Goal: Task Accomplishment & Management: Use online tool/utility

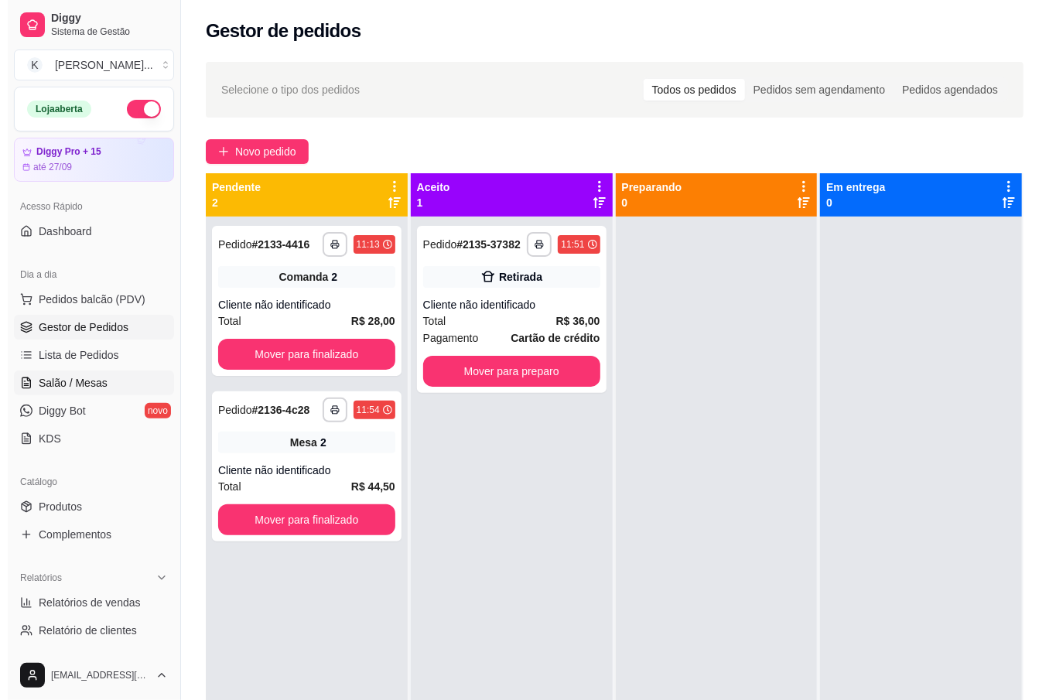
scroll to position [43, 0]
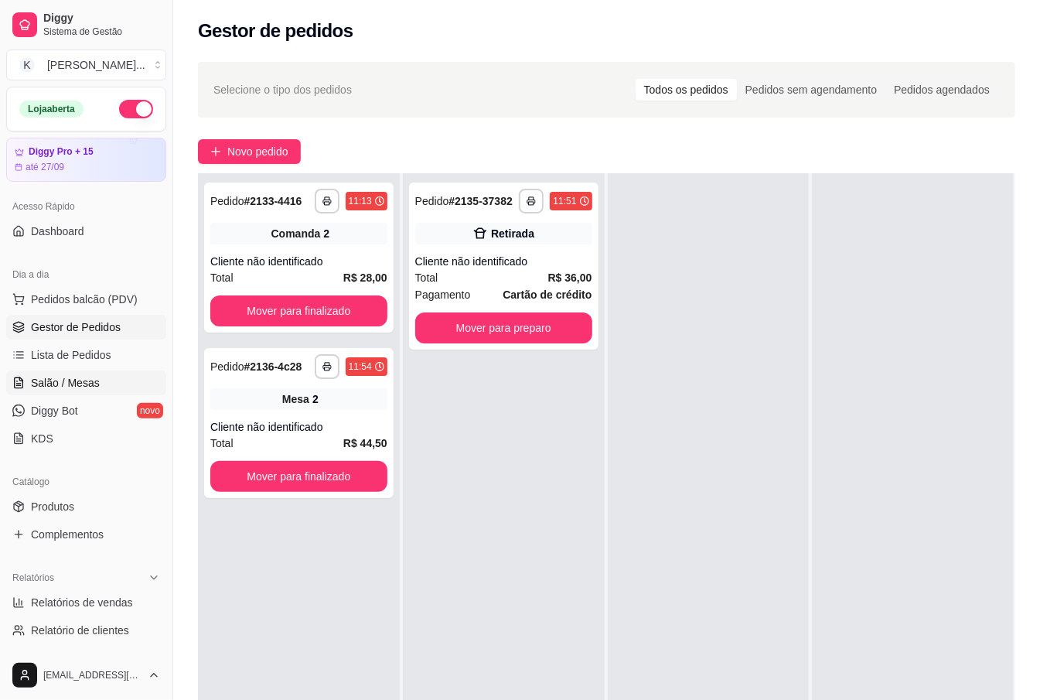
click at [79, 390] on span "Salão / Mesas" at bounding box center [65, 382] width 69 height 15
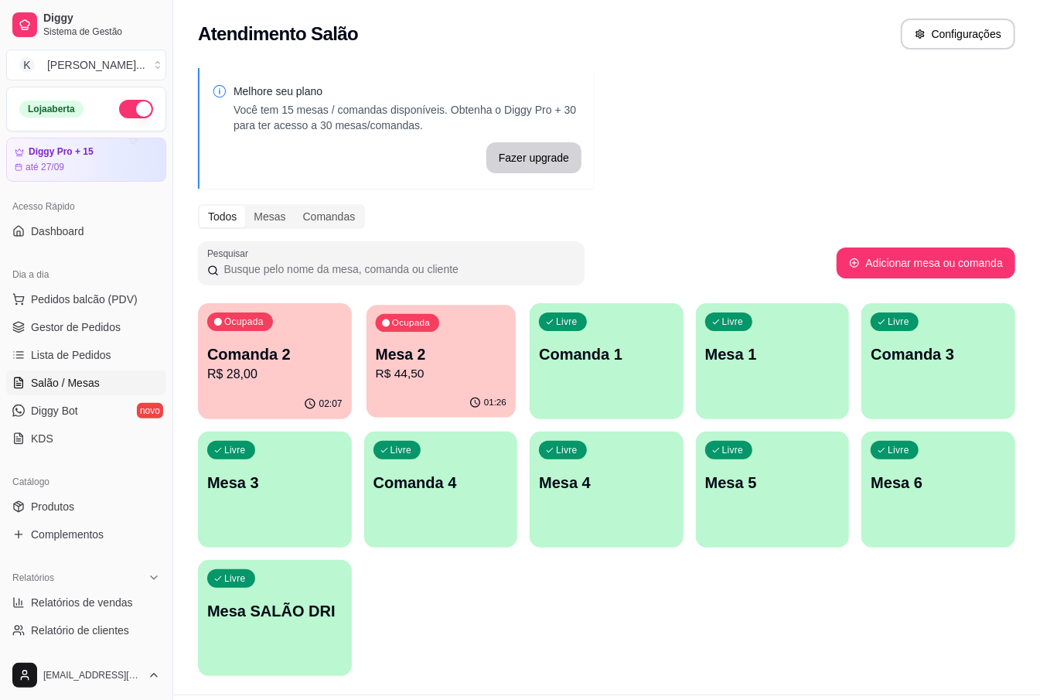
click at [433, 379] on p "R$ 44,50" at bounding box center [440, 374] width 131 height 18
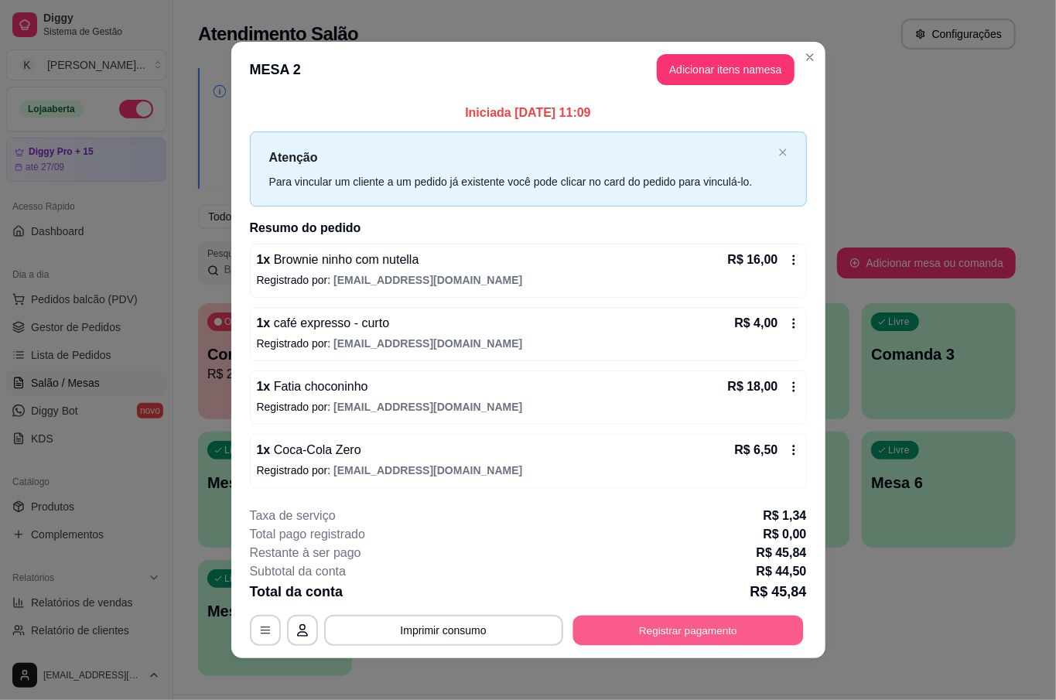
click at [733, 629] on button "Registrar pagamento" at bounding box center [687, 631] width 230 height 30
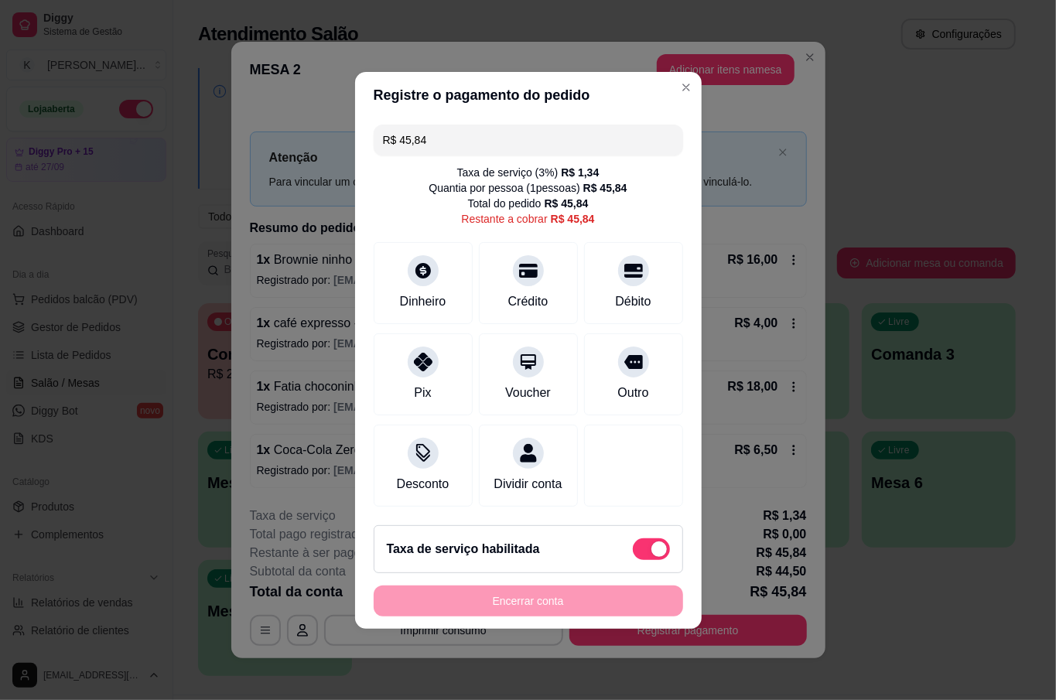
click at [639, 549] on span at bounding box center [651, 549] width 37 height 22
click at [639, 551] on input "checkbox" at bounding box center [637, 556] width 10 height 10
checkbox input "true"
type input "R$ 44,50"
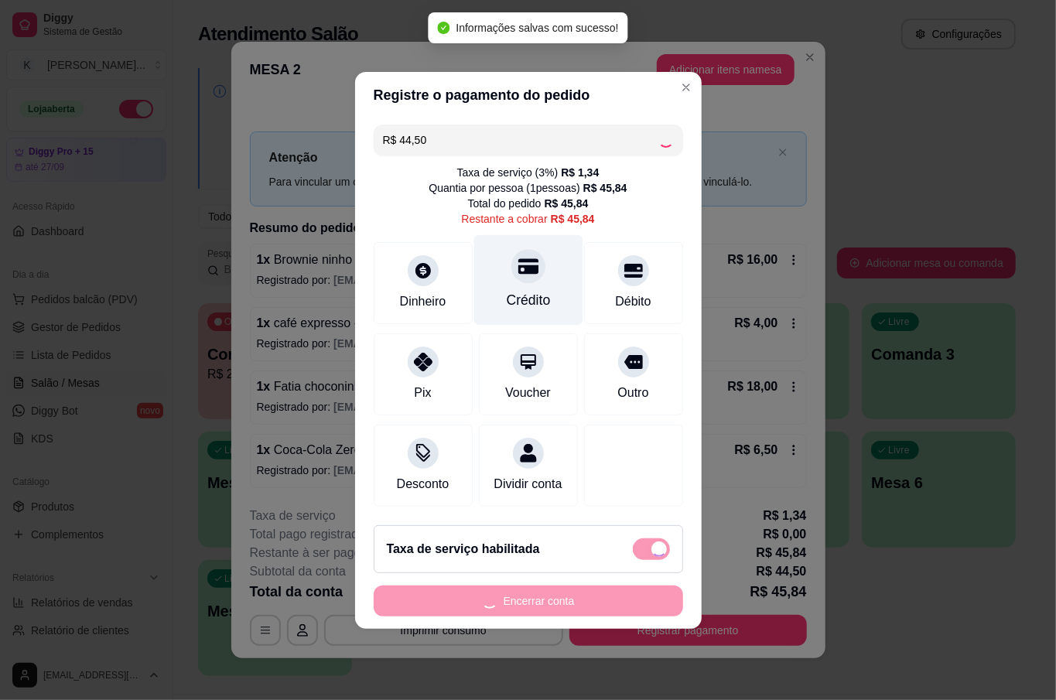
checkbox input "false"
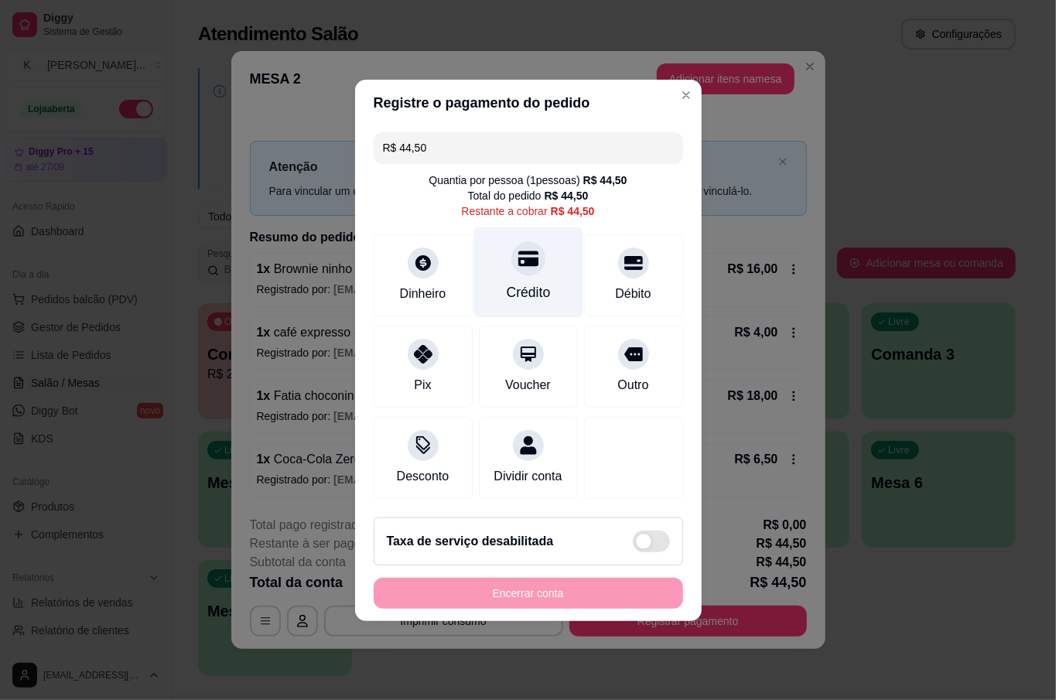
click at [532, 282] on div "Crédito" at bounding box center [528, 292] width 44 height 20
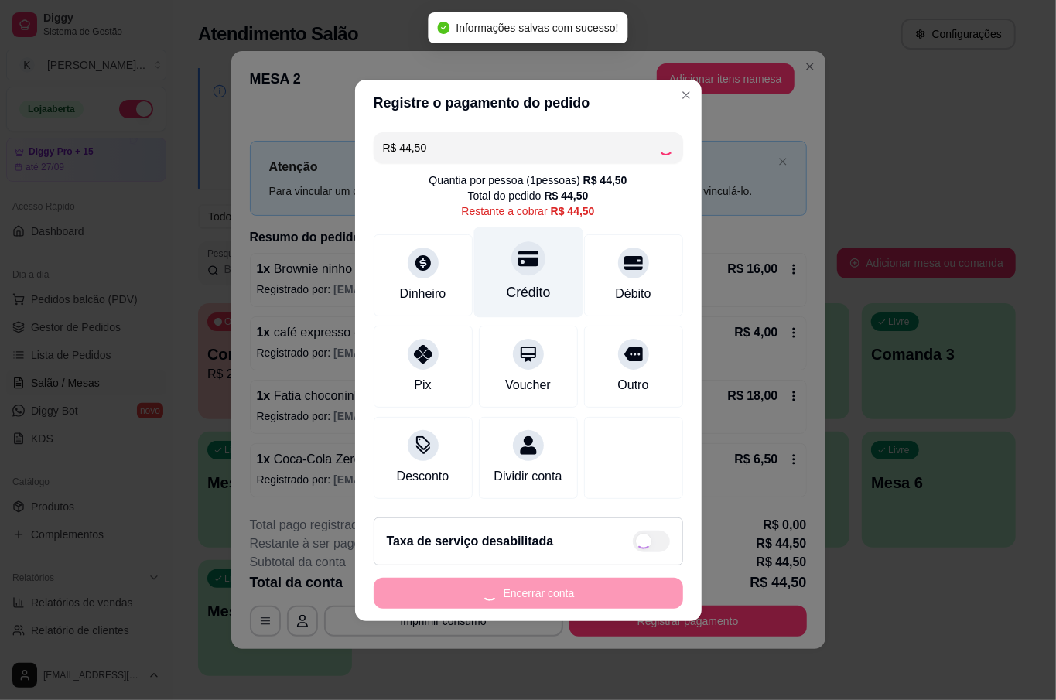
type input "R$ 0,00"
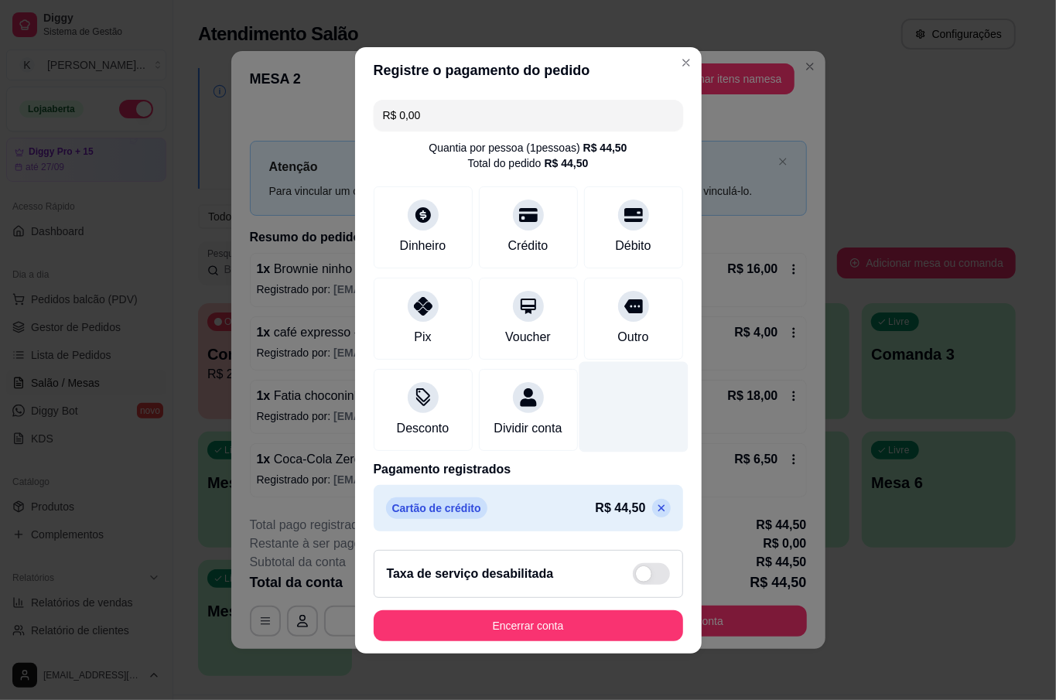
click at [606, 446] on div at bounding box center [633, 406] width 109 height 90
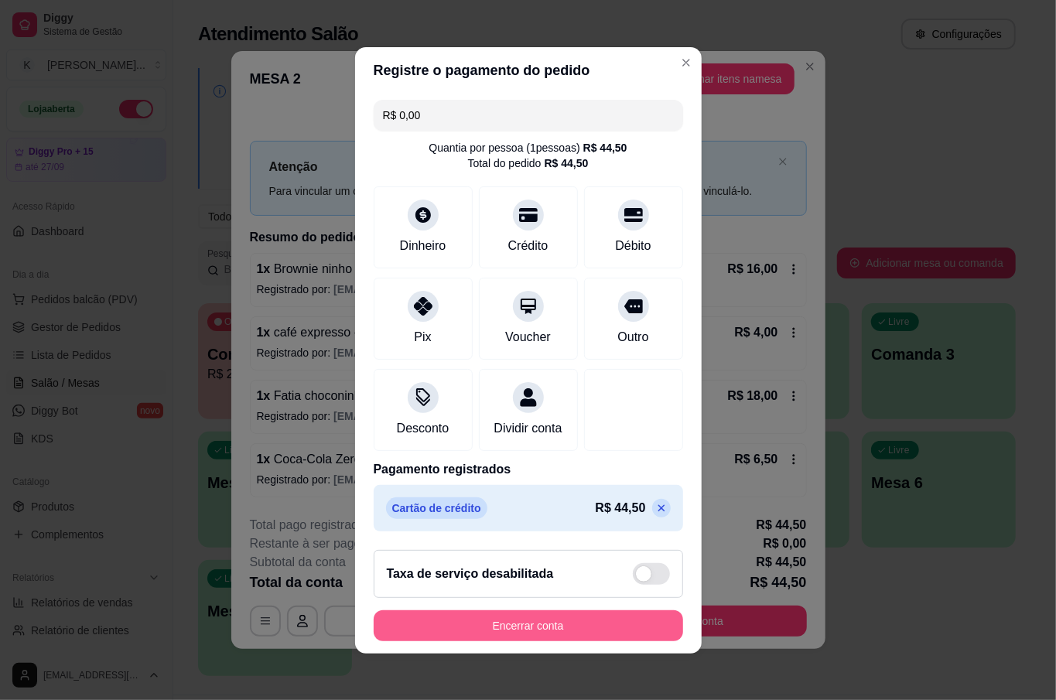
click at [596, 629] on button "Encerrar conta" at bounding box center [528, 625] width 309 height 31
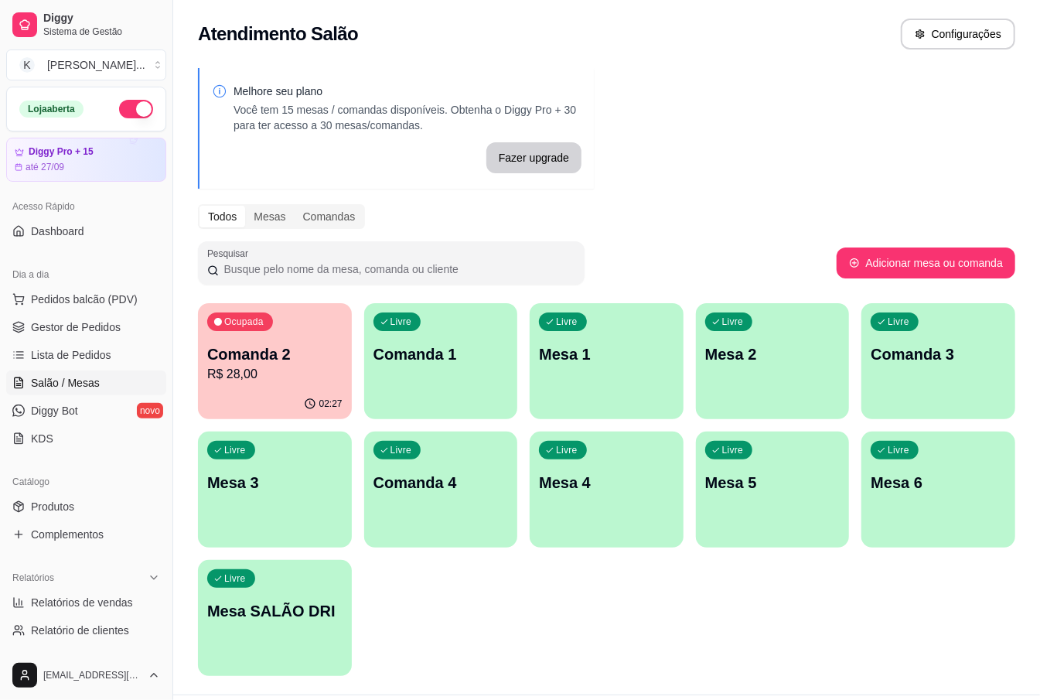
click at [316, 365] on p "R$ 28,00" at bounding box center [274, 374] width 135 height 19
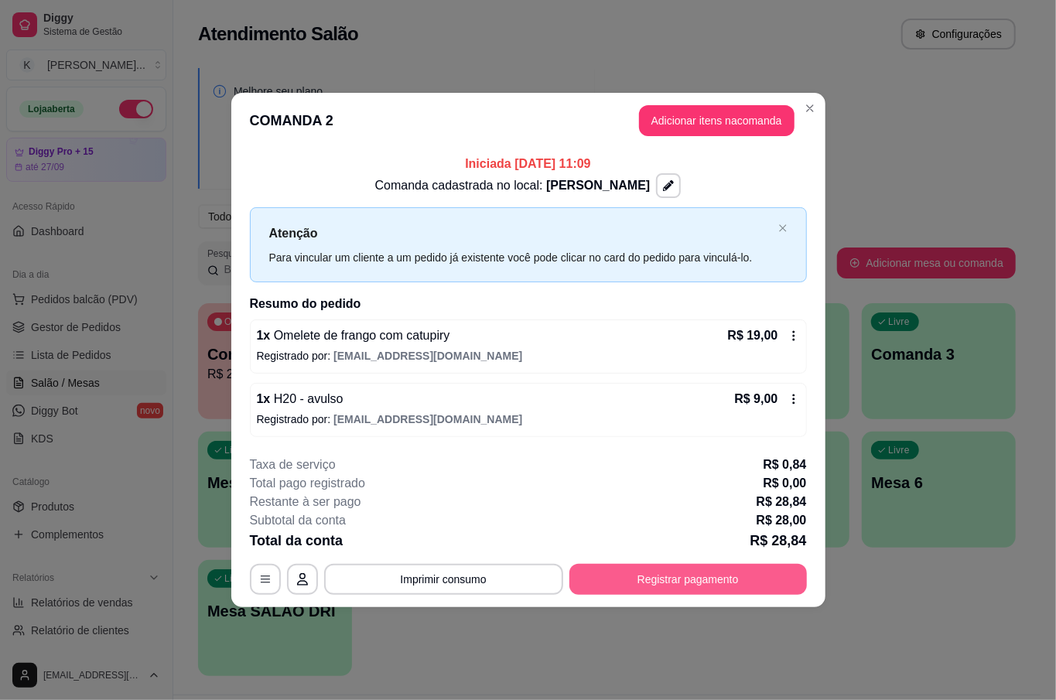
click at [704, 572] on button "Registrar pagamento" at bounding box center [687, 579] width 237 height 31
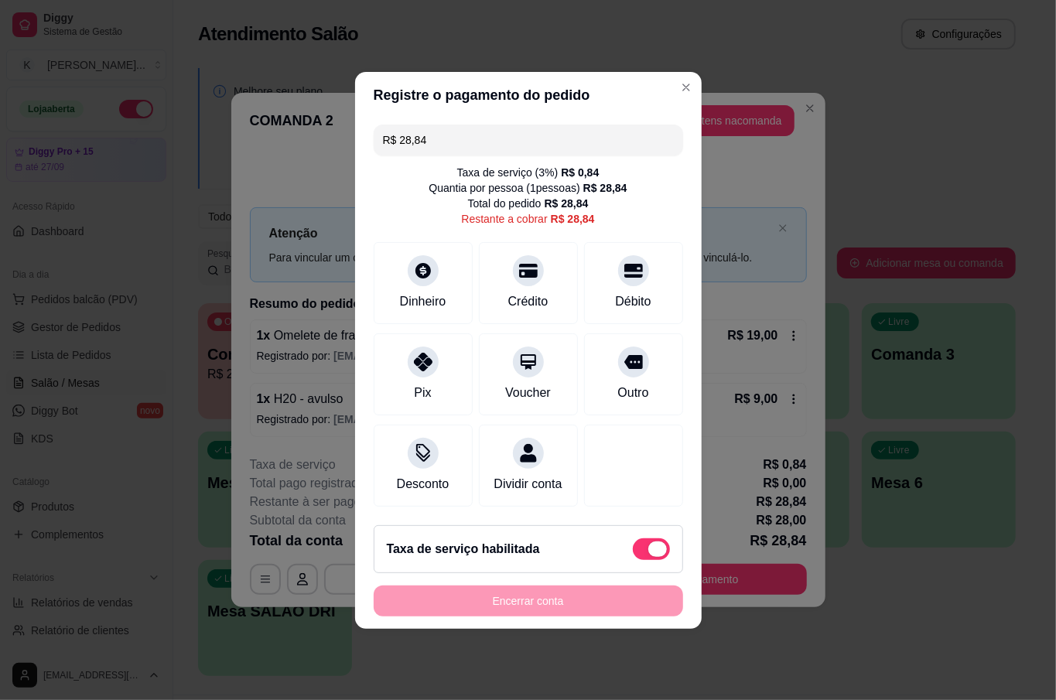
click at [648, 557] on span at bounding box center [657, 548] width 19 height 15
click at [641, 562] on input "checkbox" at bounding box center [637, 556] width 10 height 10
checkbox input "true"
type input "R$ 28,00"
checkbox input "false"
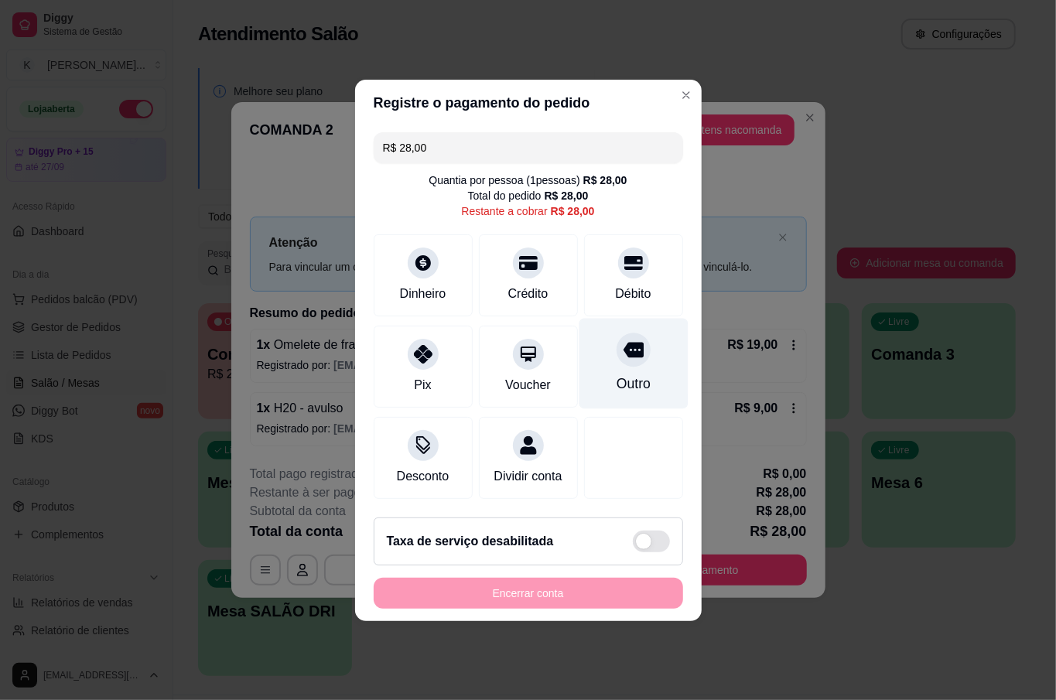
drag, startPoint x: 634, startPoint y: 381, endPoint x: 642, endPoint y: 384, distance: 8.1
click at [635, 381] on div "Outro" at bounding box center [633, 384] width 34 height 20
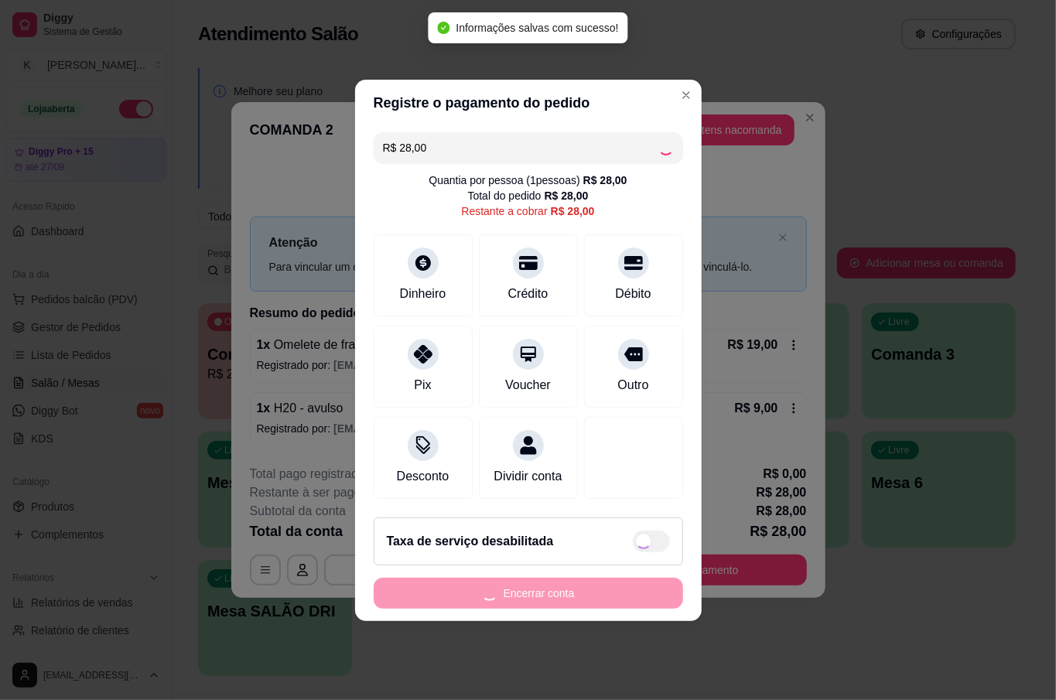
type input "R$ 0,00"
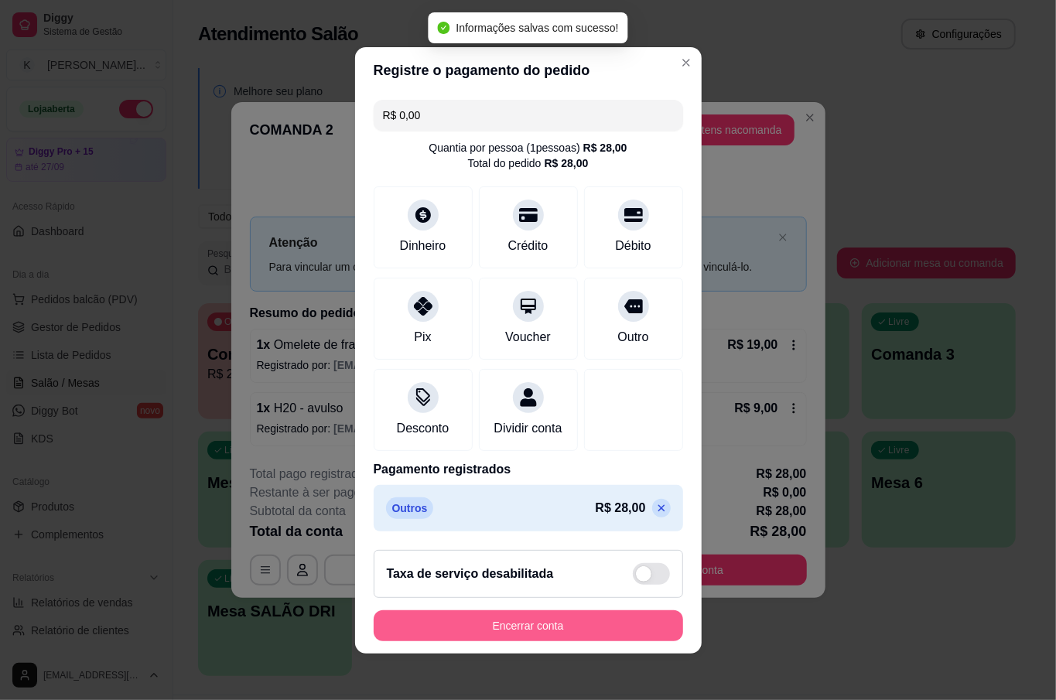
click at [591, 637] on button "Encerrar conta" at bounding box center [528, 625] width 309 height 31
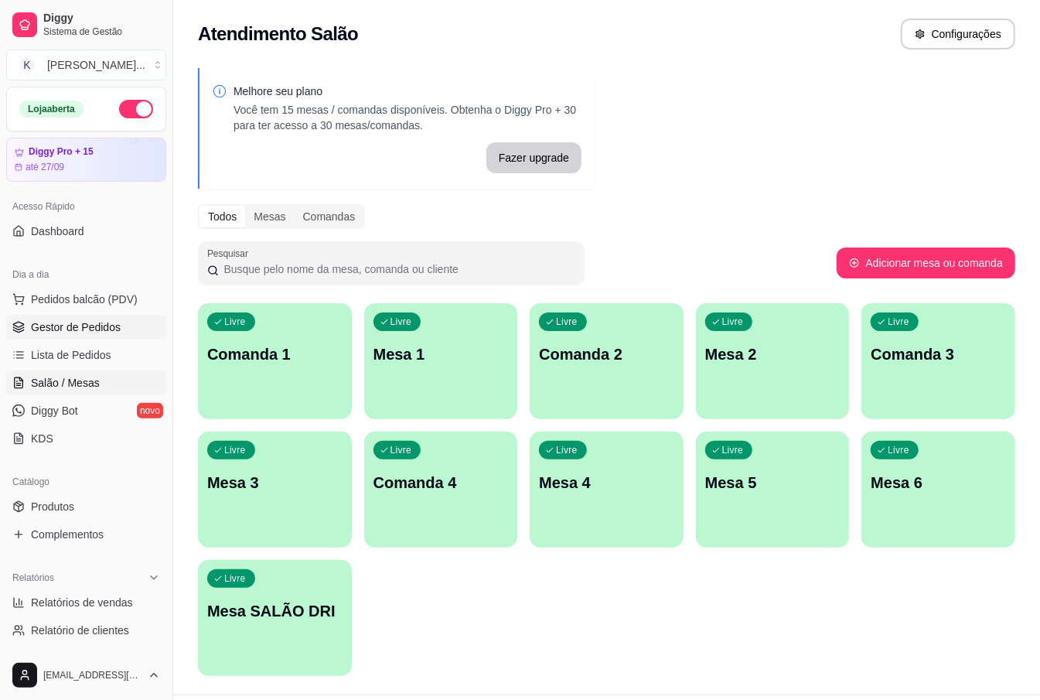
click at [71, 319] on span "Gestor de Pedidos" at bounding box center [76, 326] width 90 height 15
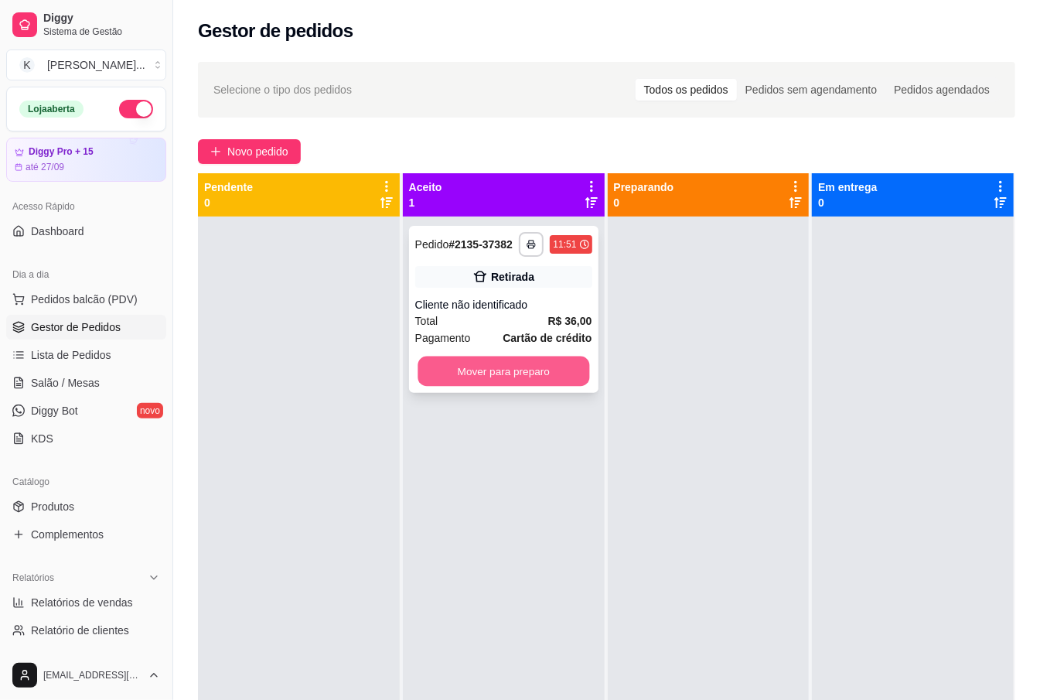
click at [564, 367] on button "Mover para preparo" at bounding box center [504, 372] width 172 height 30
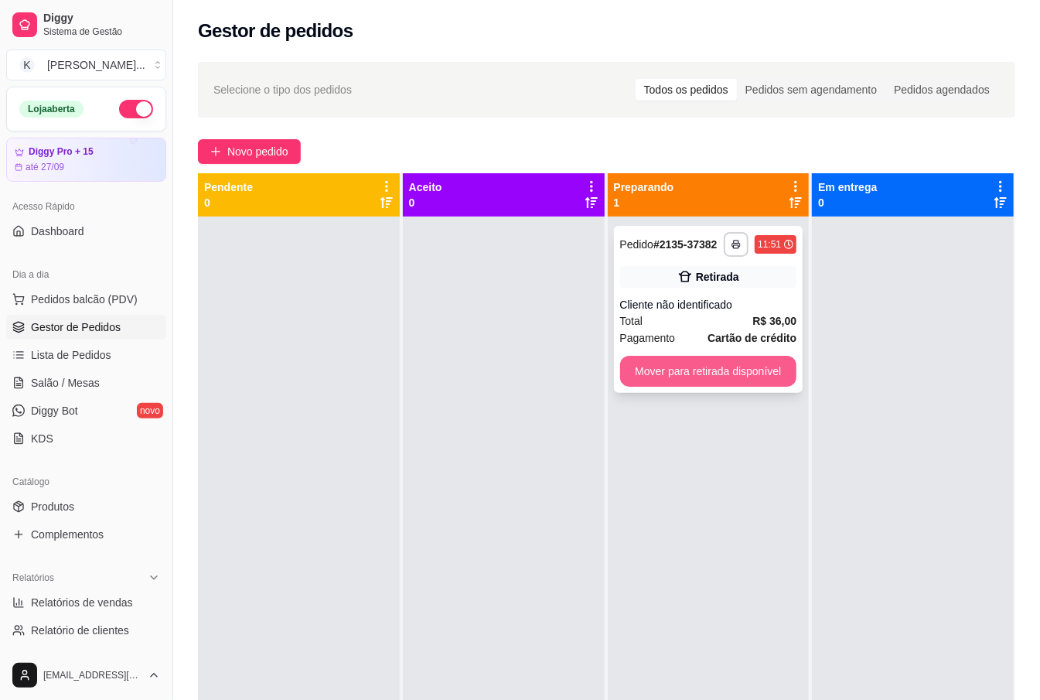
click at [704, 366] on button "Mover para retirada disponível" at bounding box center [708, 371] width 177 height 31
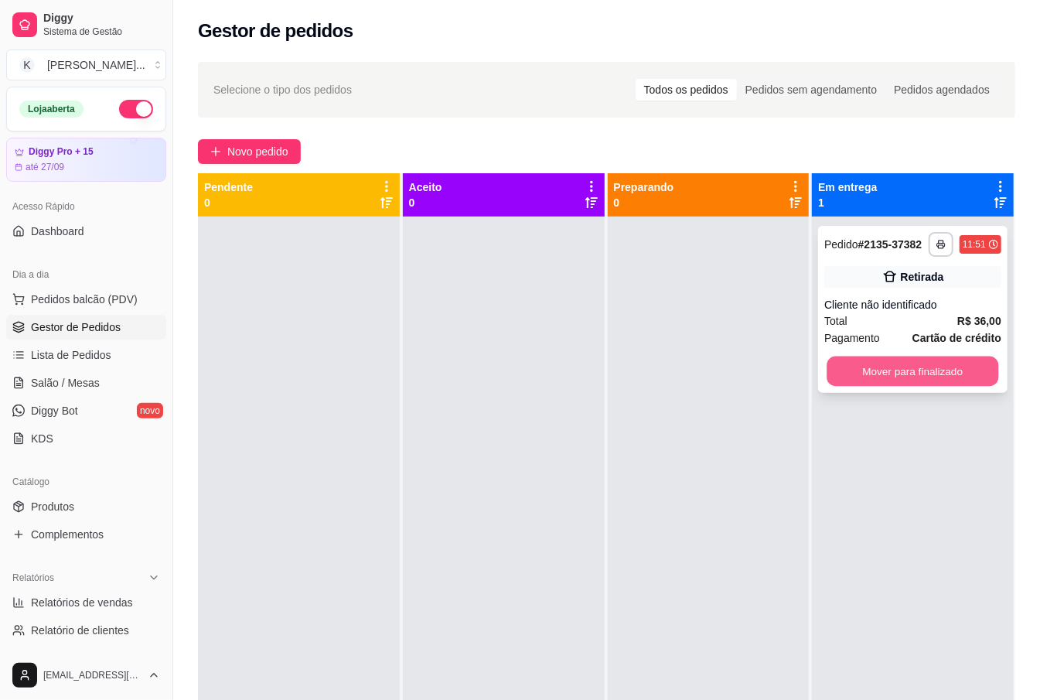
click at [869, 378] on button "Mover para finalizado" at bounding box center [914, 372] width 172 height 30
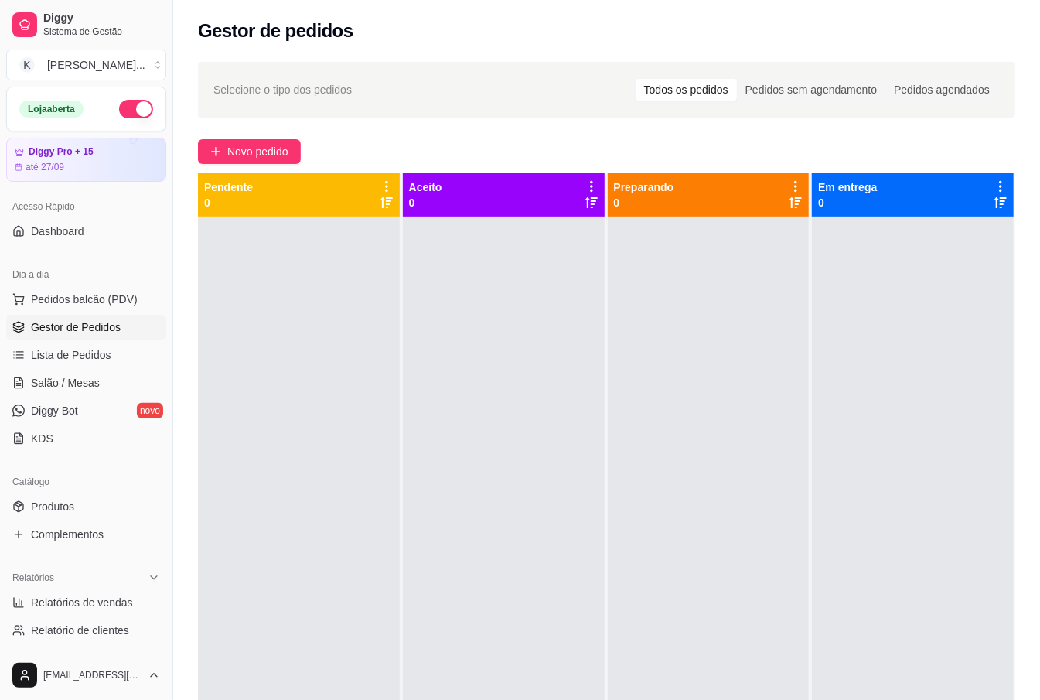
click at [343, 364] on div at bounding box center [299, 567] width 202 height 700
drag, startPoint x: 368, startPoint y: 436, endPoint x: 184, endPoint y: 263, distance: 252.8
click at [368, 434] on div at bounding box center [299, 567] width 202 height 700
click at [125, 118] on button "button" at bounding box center [136, 109] width 34 height 19
click at [99, 298] on span "Pedidos balcão (PDV)" at bounding box center [84, 299] width 107 height 15
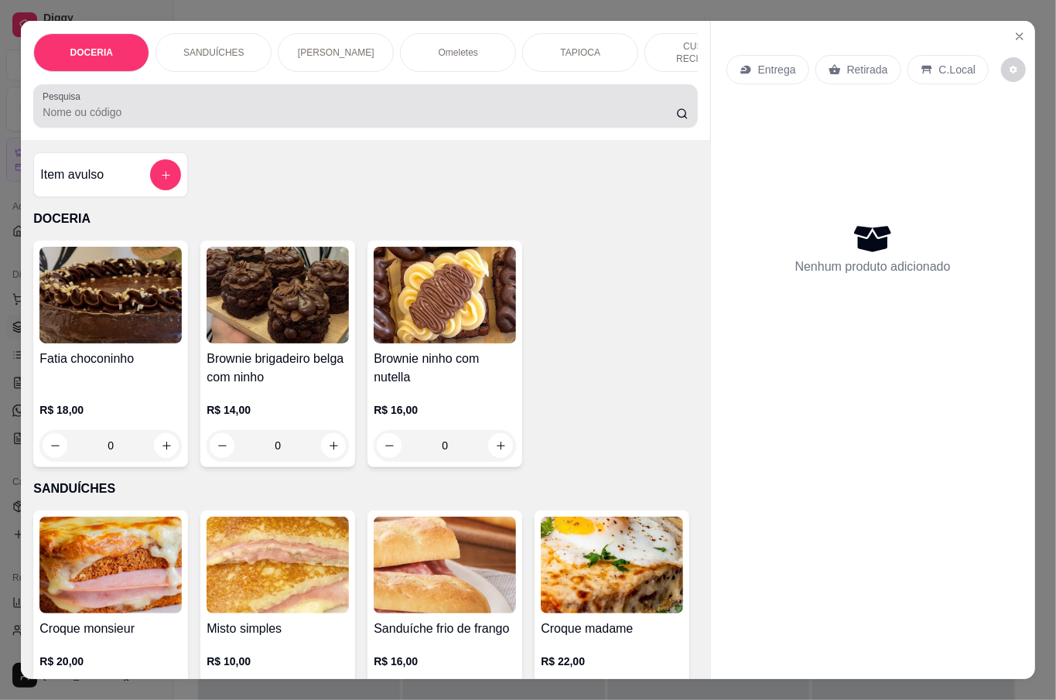
click at [298, 94] on div at bounding box center [365, 105] width 645 height 31
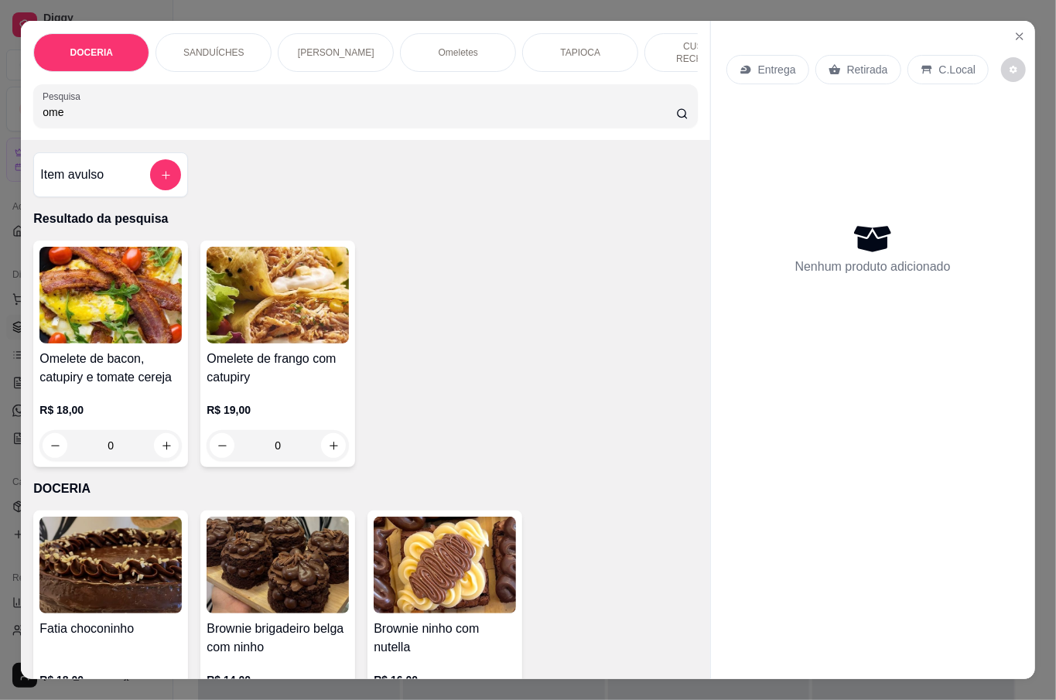
click at [114, 84] on div "Pesquisa ome" at bounding box center [365, 105] width 664 height 43
type input "o"
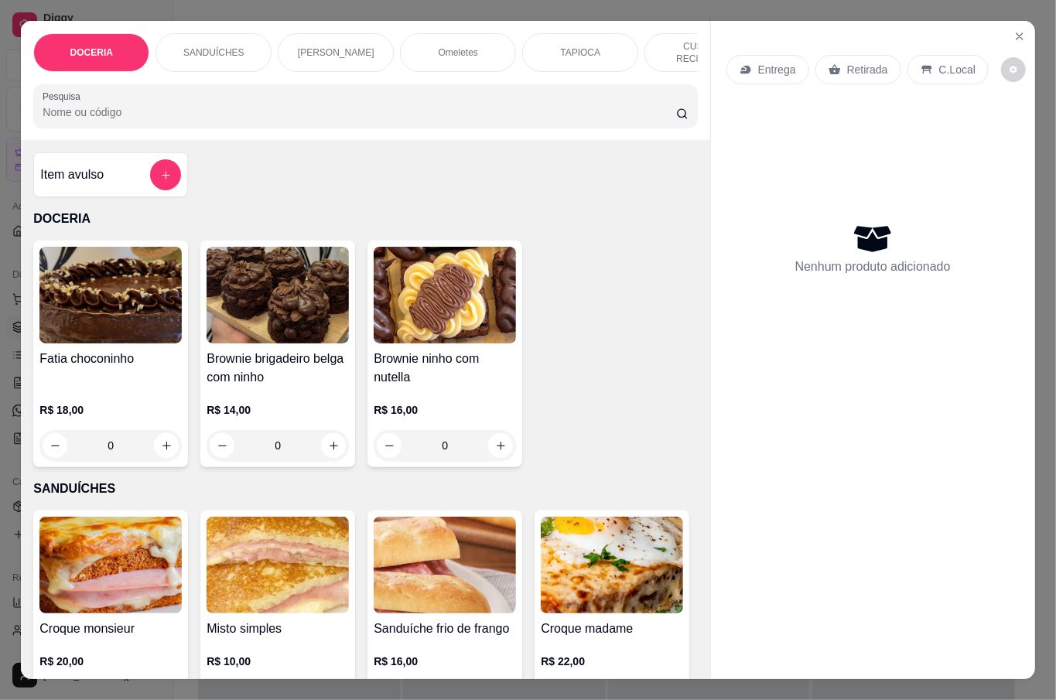
click at [125, 105] on input "Pesquisa" at bounding box center [359, 111] width 633 height 15
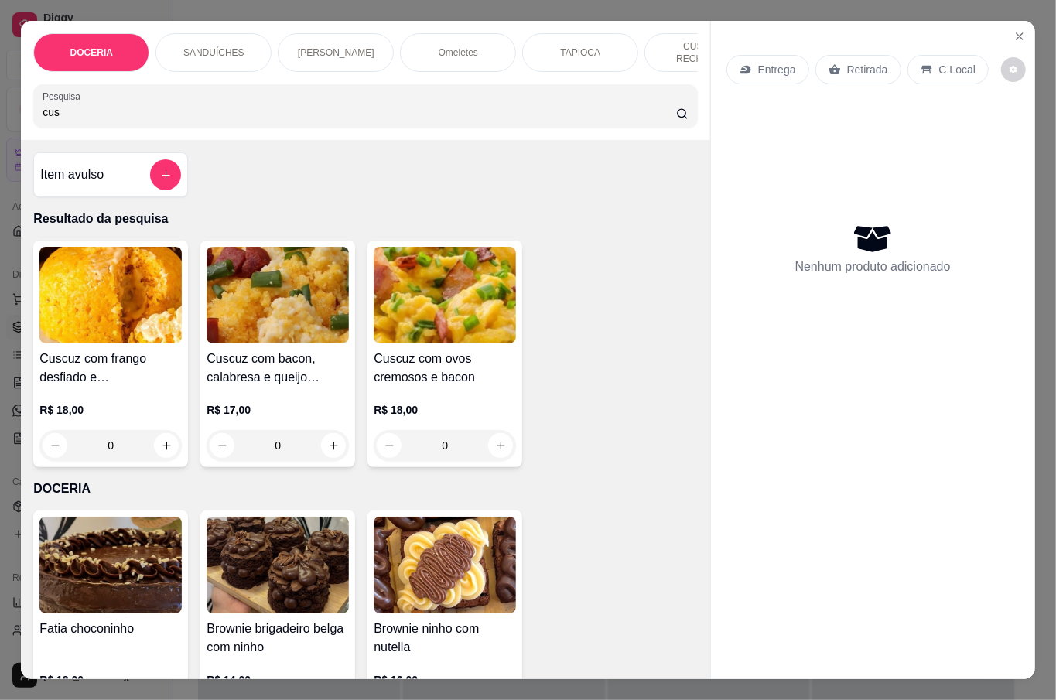
type input "cus"
click at [333, 439] on button "increase-product-quantity" at bounding box center [334, 446] width 24 height 24
type input "1"
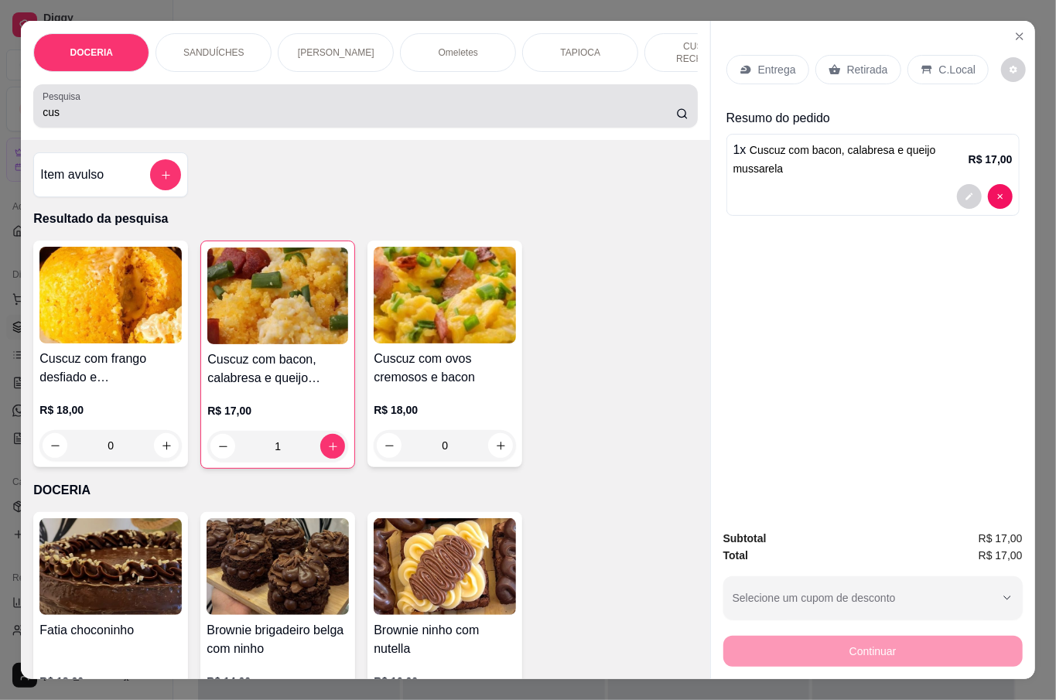
click at [285, 99] on div "cus" at bounding box center [365, 105] width 645 height 31
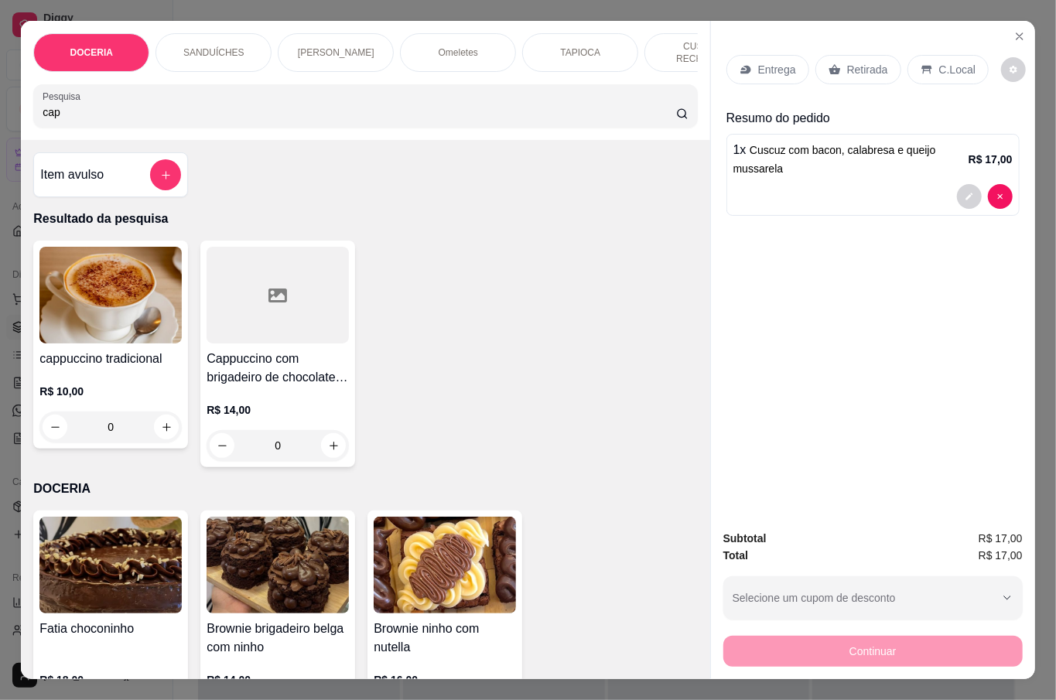
type input "cap"
click at [156, 421] on div "0" at bounding box center [110, 426] width 142 height 31
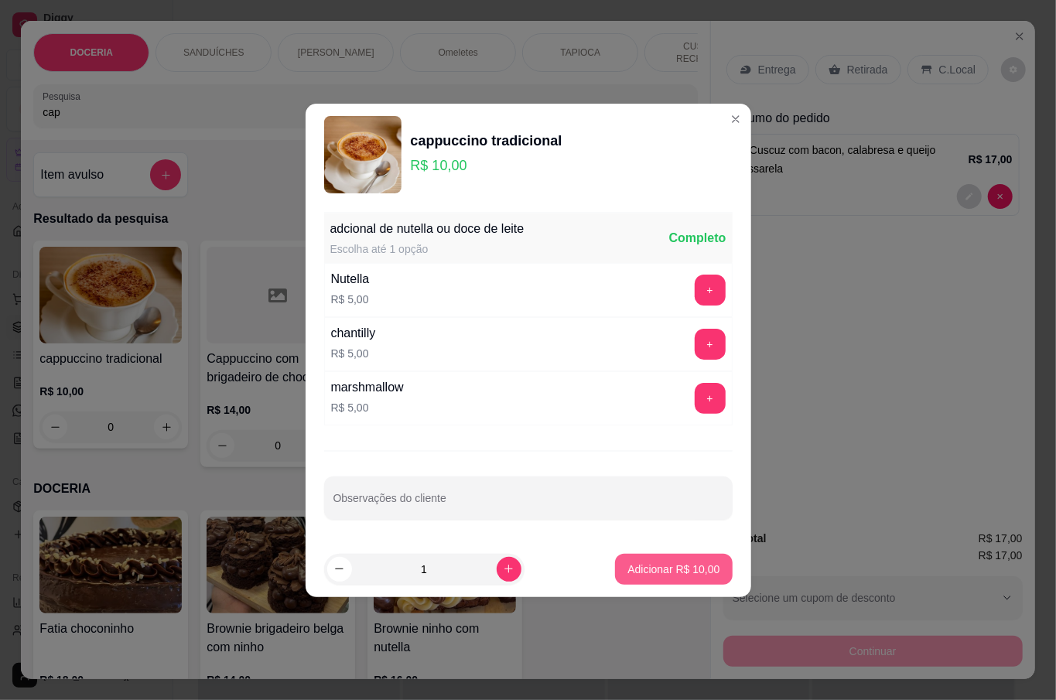
click at [648, 570] on p "Adicionar R$ 10,00" at bounding box center [673, 569] width 92 height 15
type input "1"
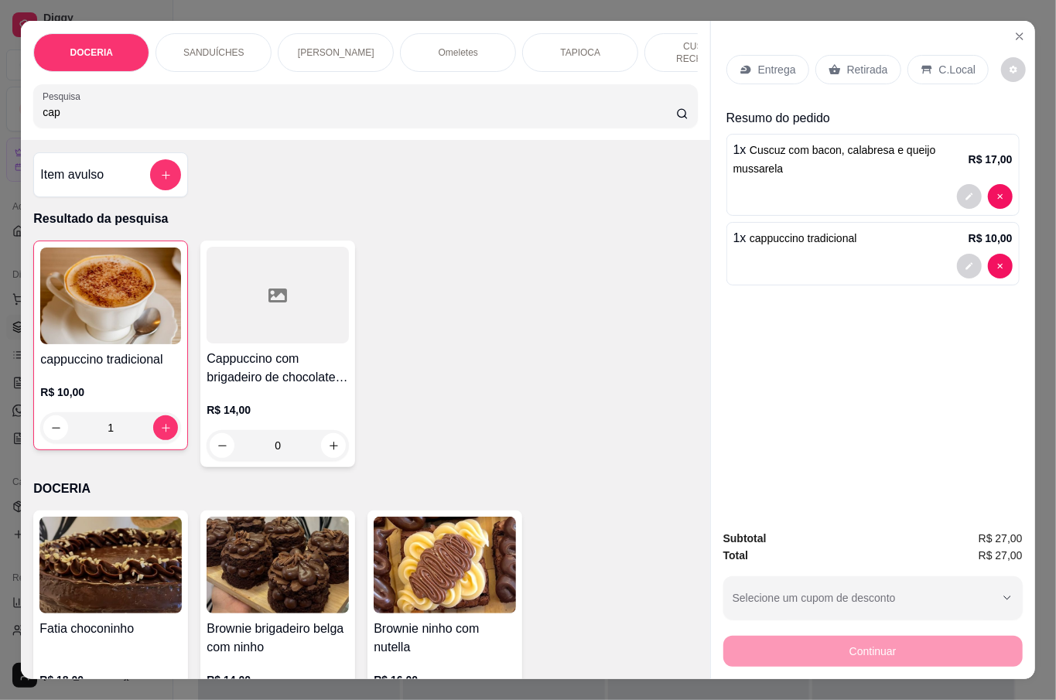
click at [923, 68] on icon at bounding box center [926, 69] width 12 height 12
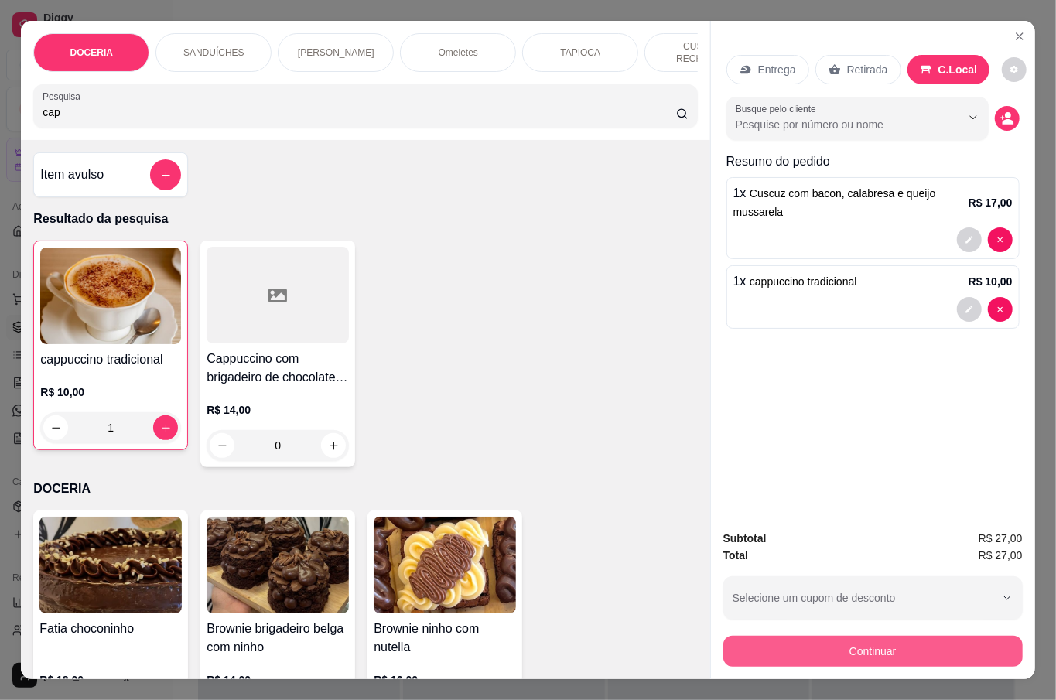
click at [860, 636] on button "Continuar" at bounding box center [872, 651] width 299 height 31
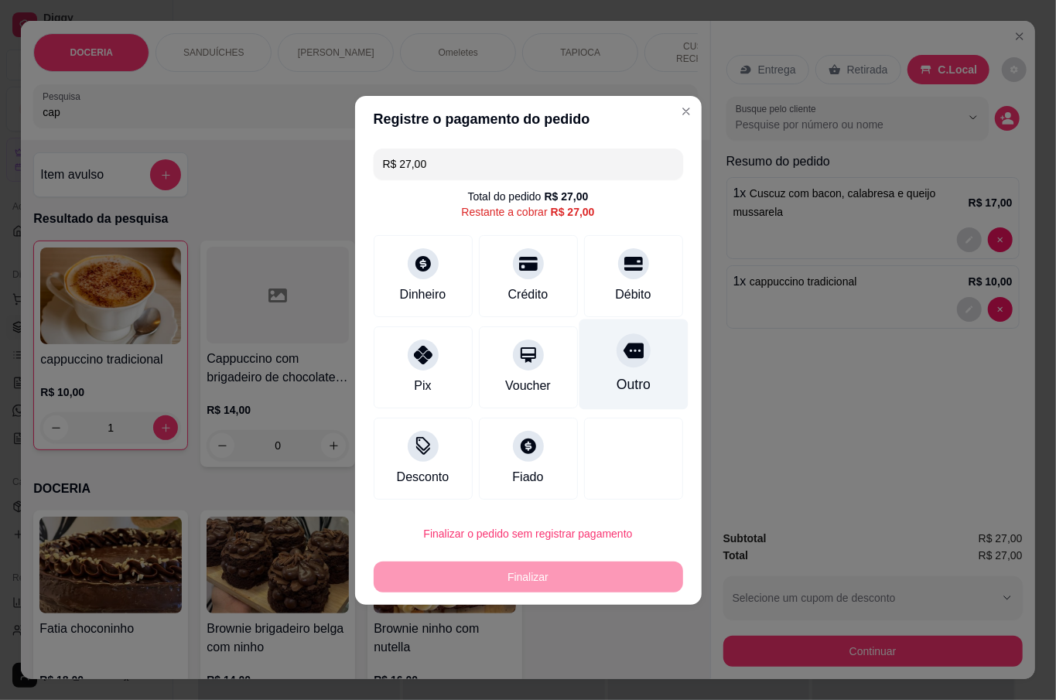
click at [623, 360] on icon at bounding box center [633, 350] width 20 height 20
type input "R$ 0,00"
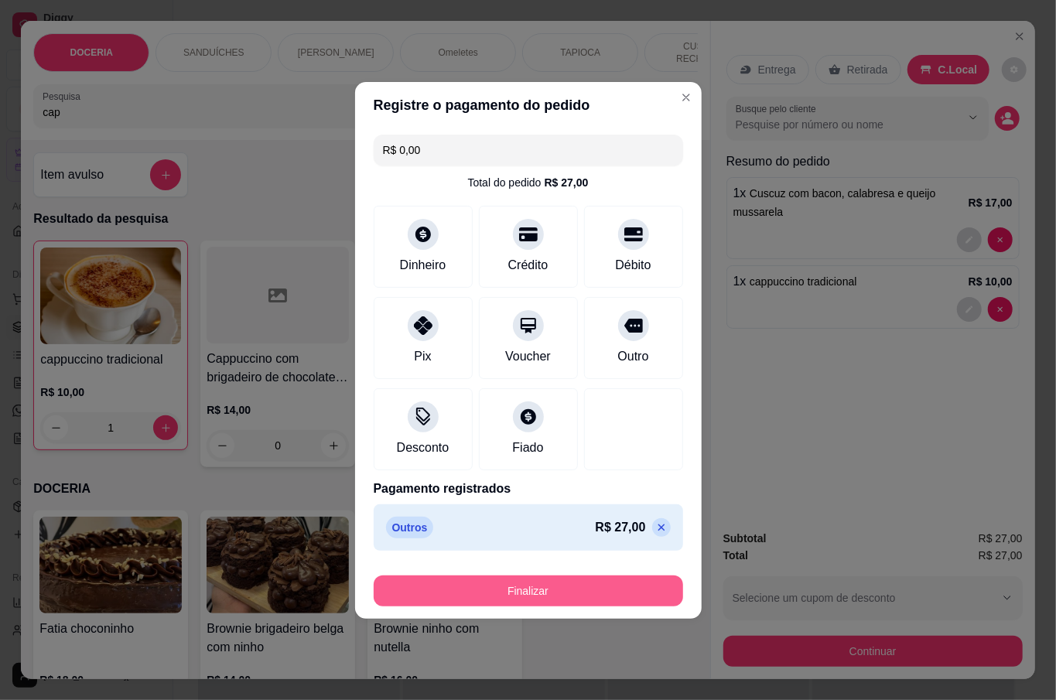
click at [551, 586] on button "Finalizar" at bounding box center [528, 590] width 309 height 31
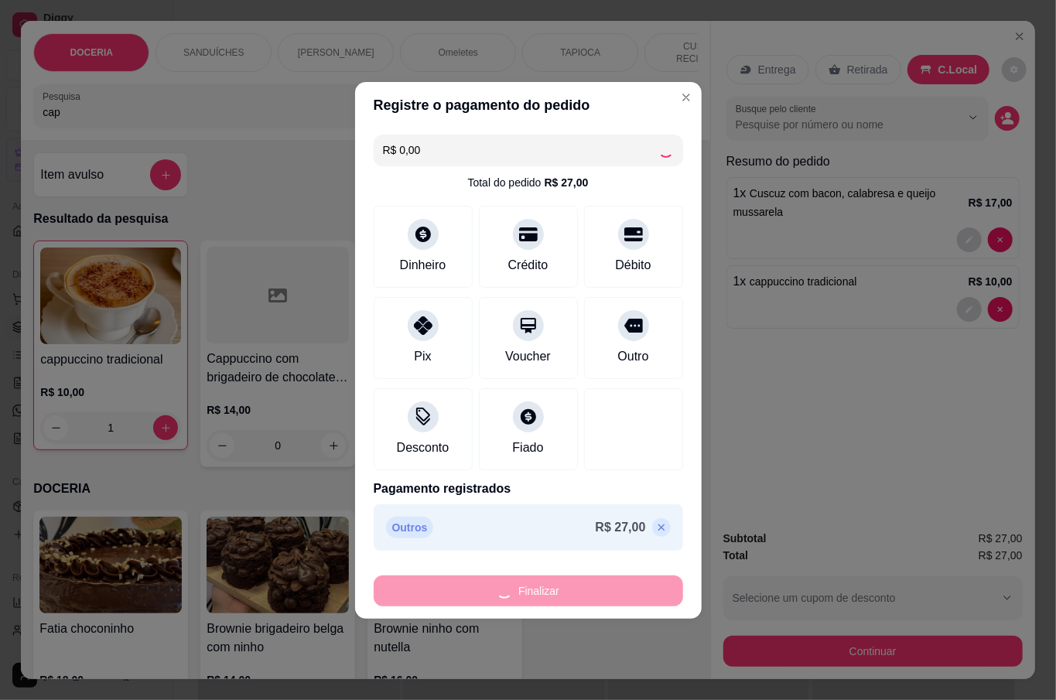
type input "0"
type input "-R$ 27,00"
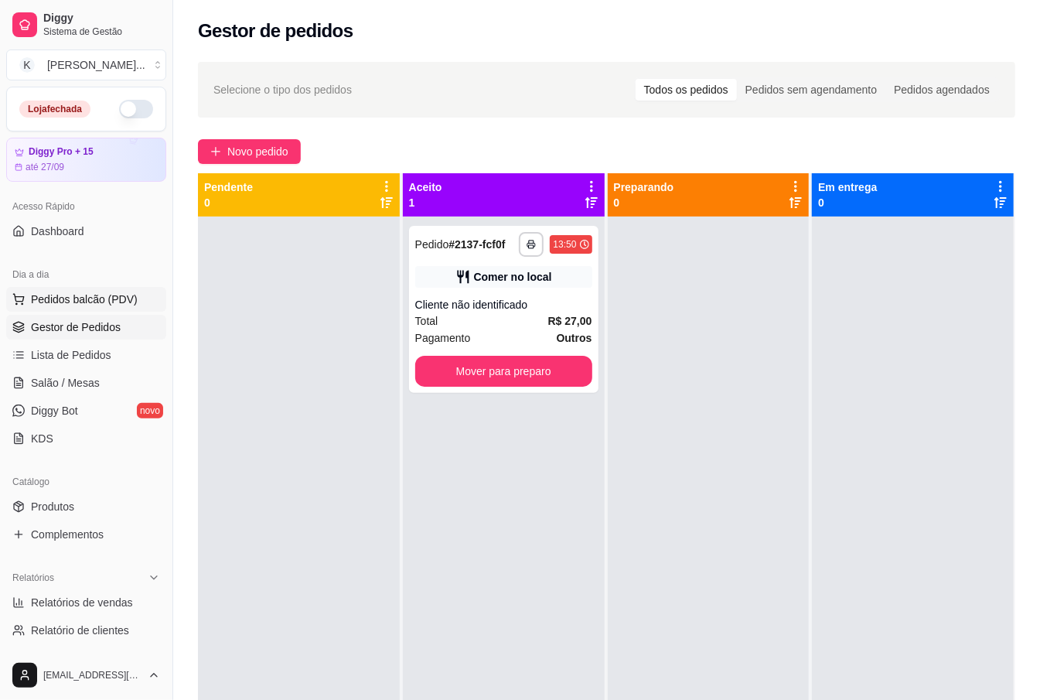
click at [84, 291] on button "Pedidos balcão (PDV)" at bounding box center [86, 299] width 160 height 25
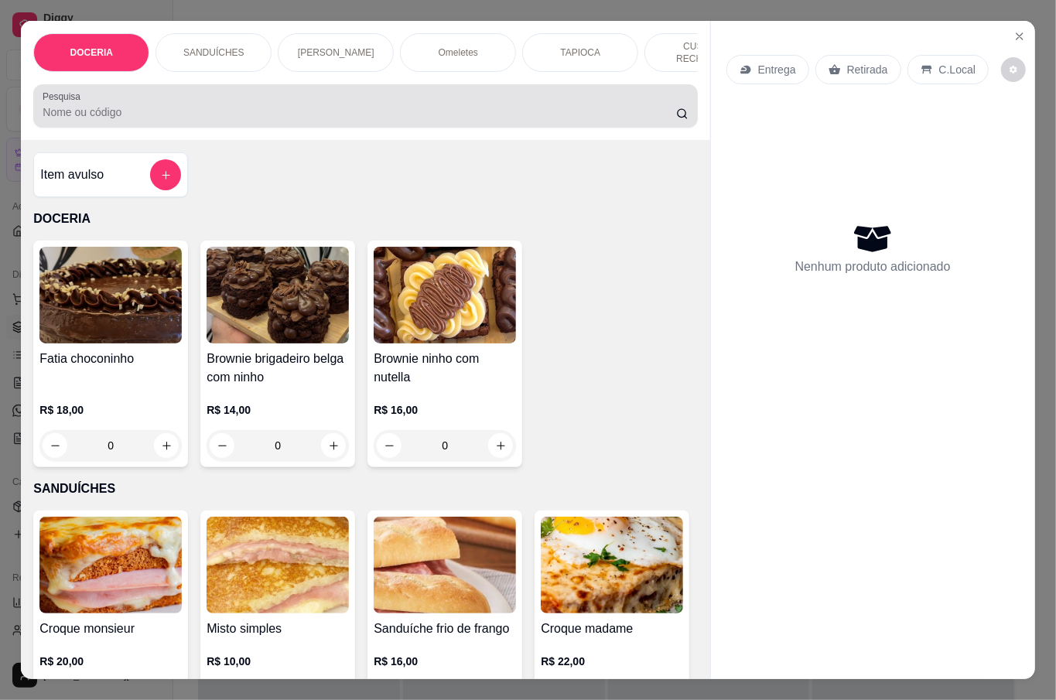
click at [264, 109] on input "Pesquisa" at bounding box center [359, 111] width 633 height 15
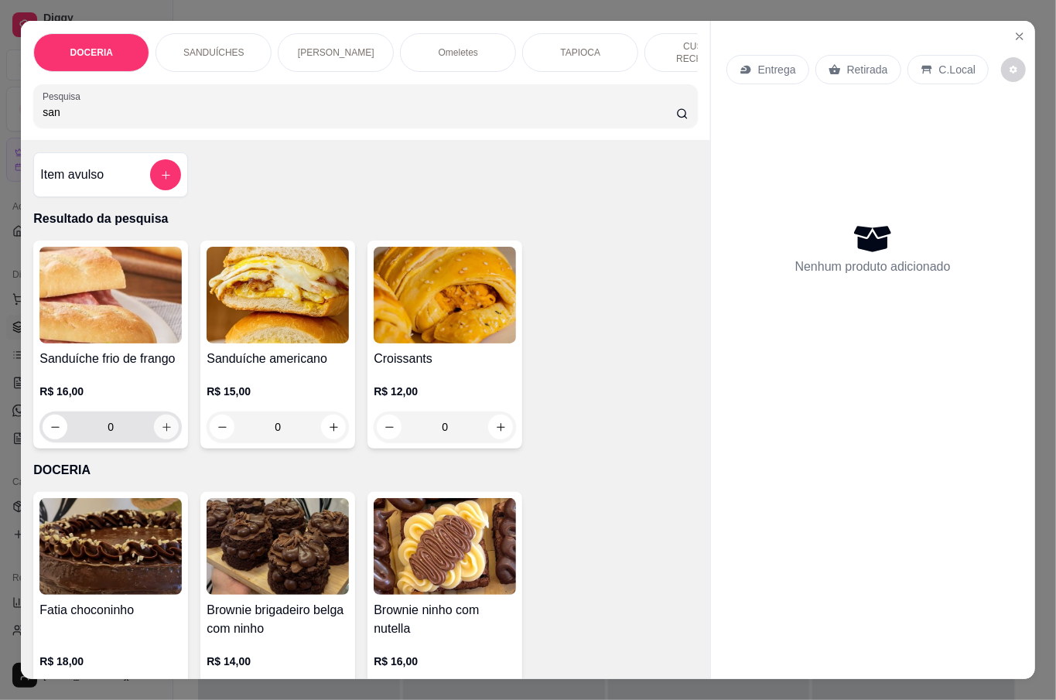
type input "san"
click at [154, 425] on button "increase-product-quantity" at bounding box center [166, 427] width 25 height 25
type input "1"
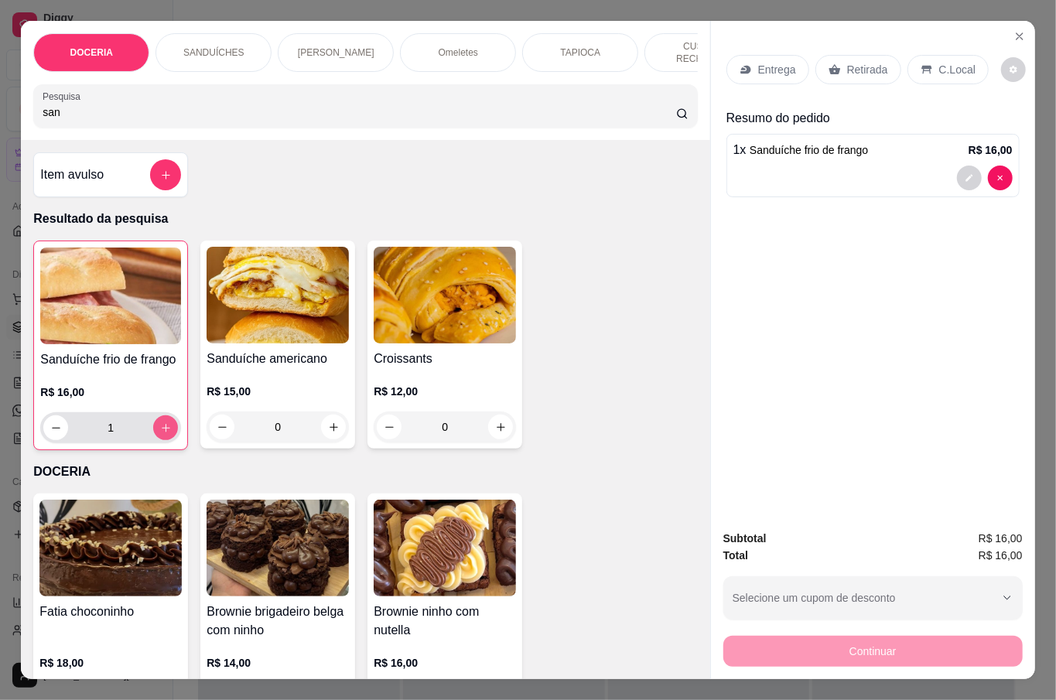
click at [160, 425] on icon "increase-product-quantity" at bounding box center [166, 428] width 12 height 12
type input "2"
type input "0"
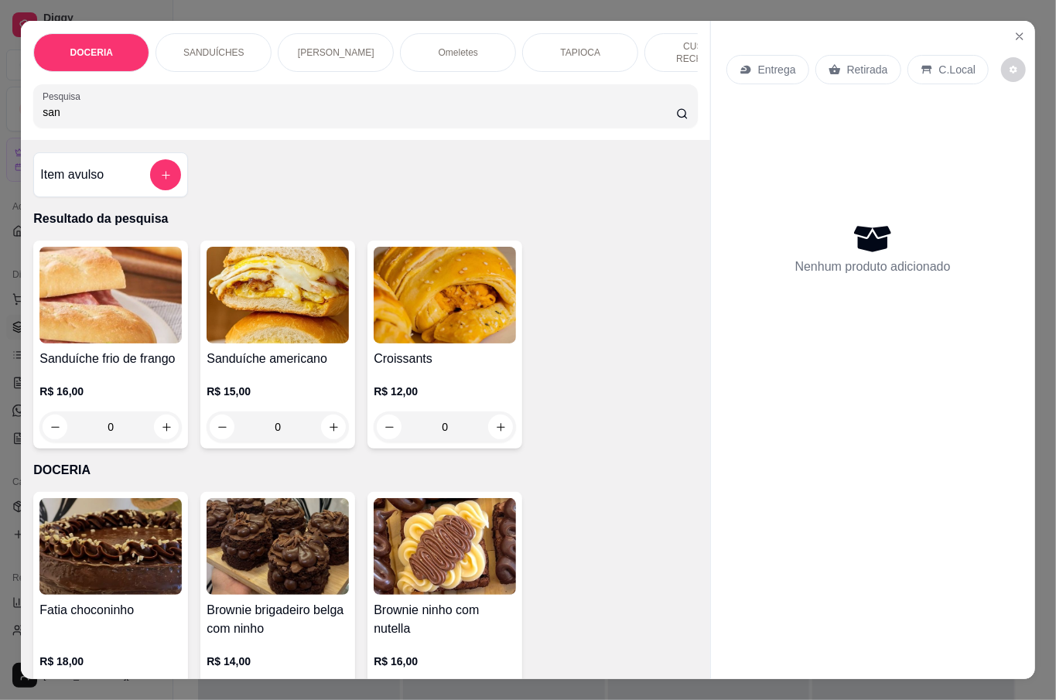
click at [204, 109] on input "san" at bounding box center [359, 111] width 633 height 15
type input "s"
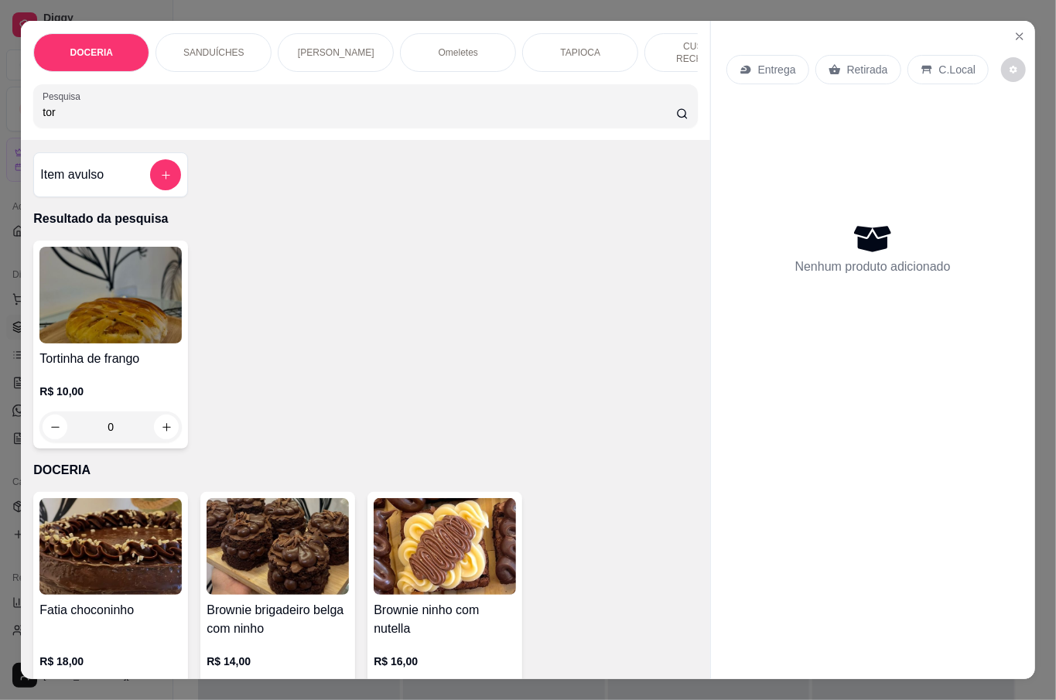
type input "tor"
click at [155, 422] on button "increase-product-quantity" at bounding box center [167, 427] width 24 height 24
type input "1"
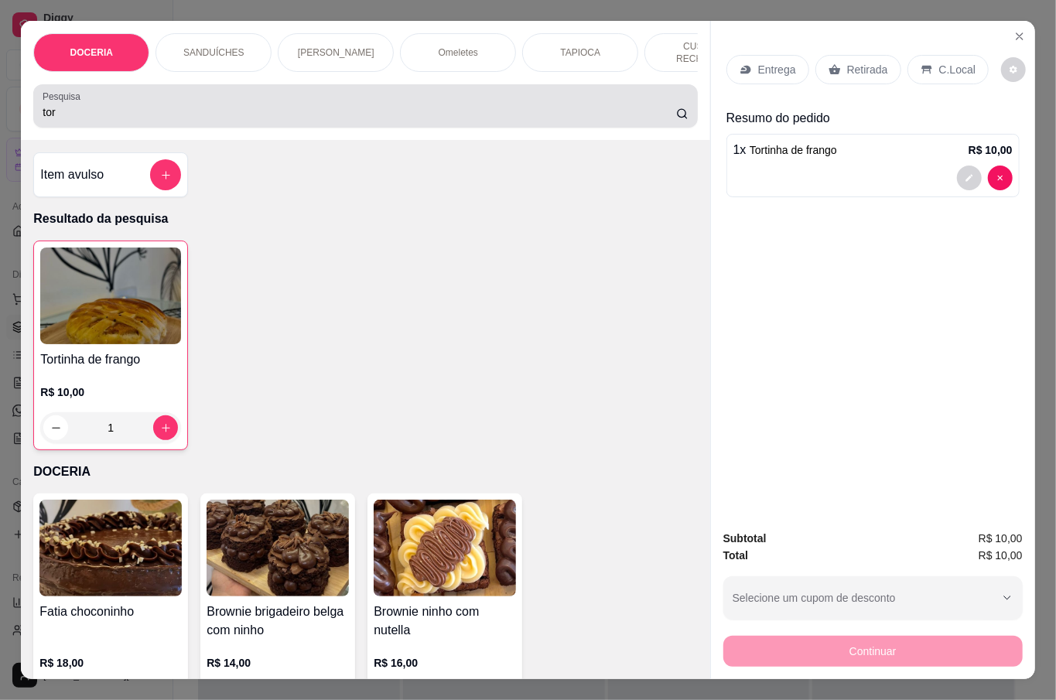
click at [88, 99] on div "tor" at bounding box center [365, 105] width 645 height 31
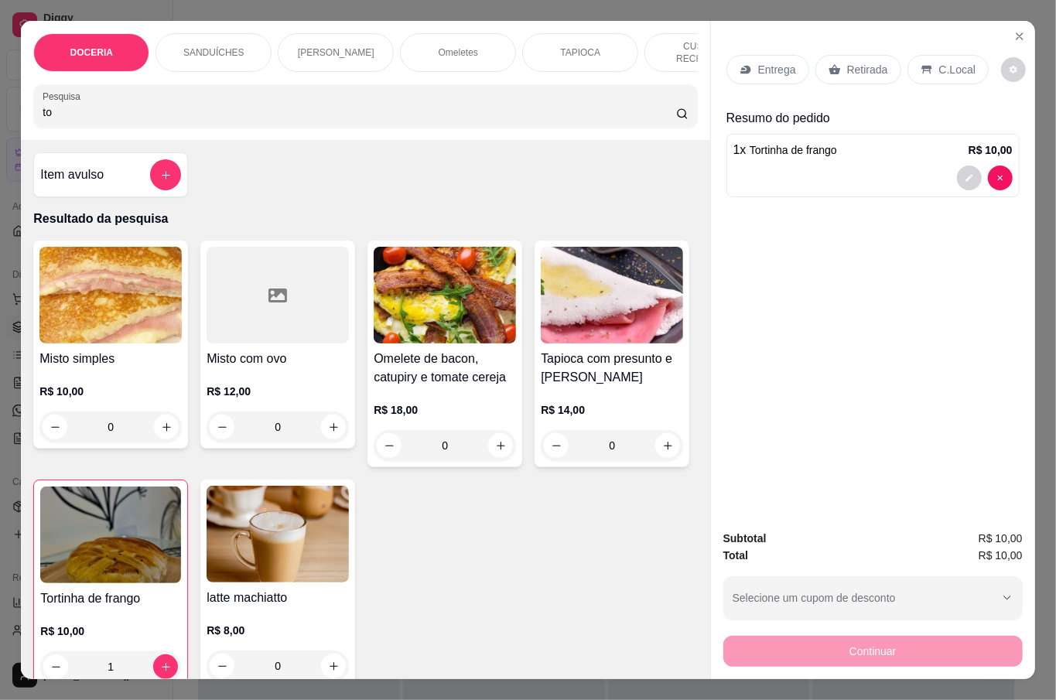
type input "t"
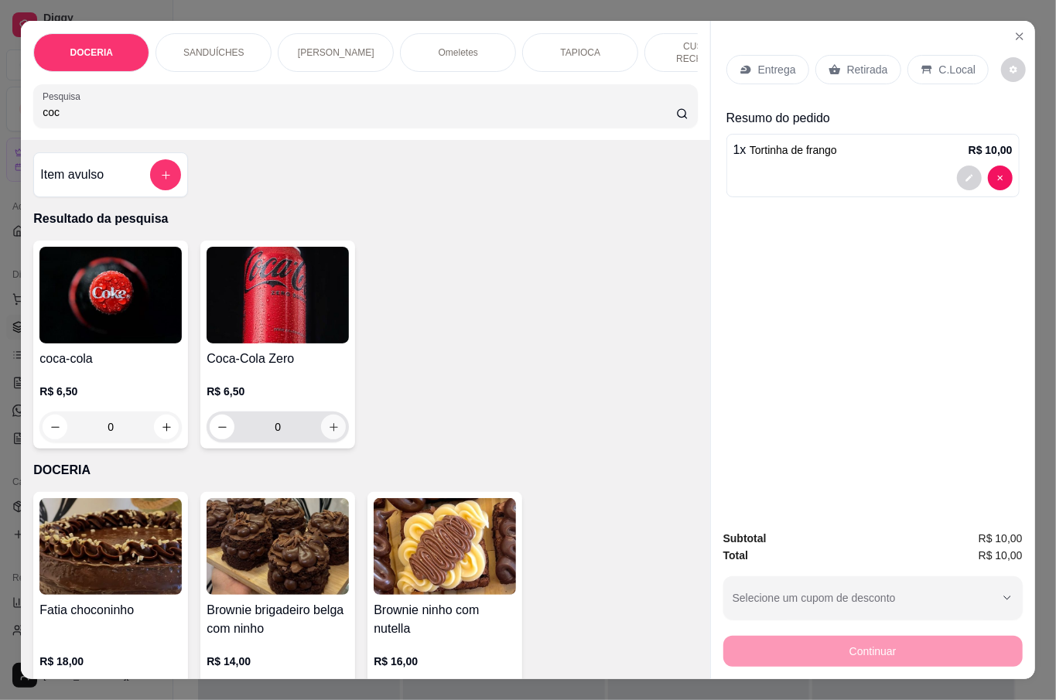
type input "coc"
click at [329, 424] on icon "increase-product-quantity" at bounding box center [333, 427] width 9 height 9
type input "1"
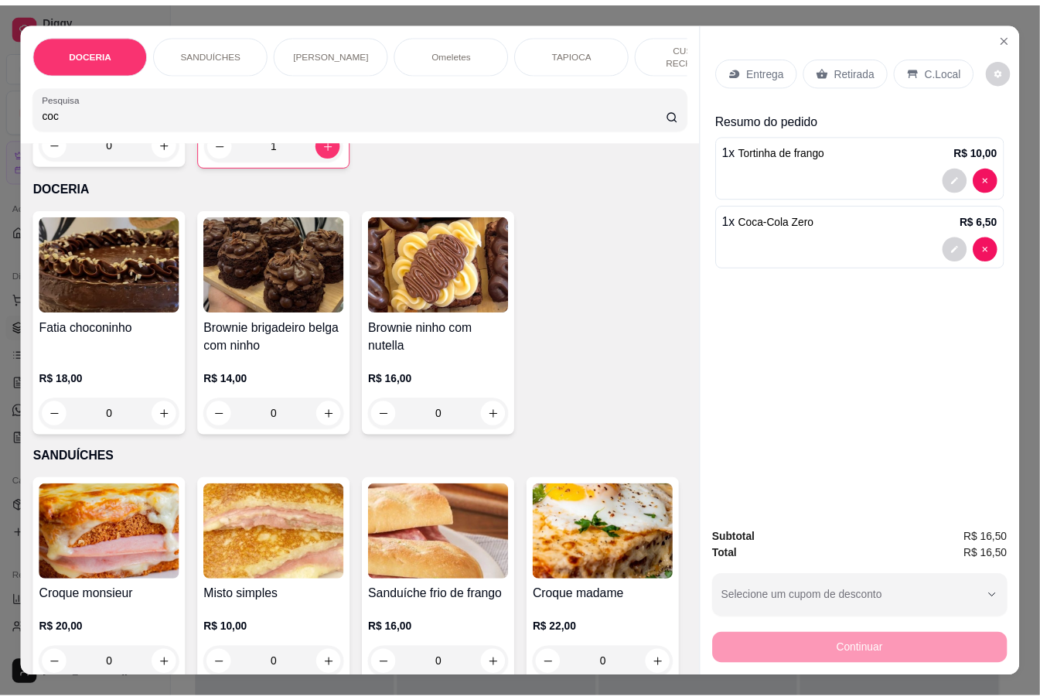
scroll to position [309, 0]
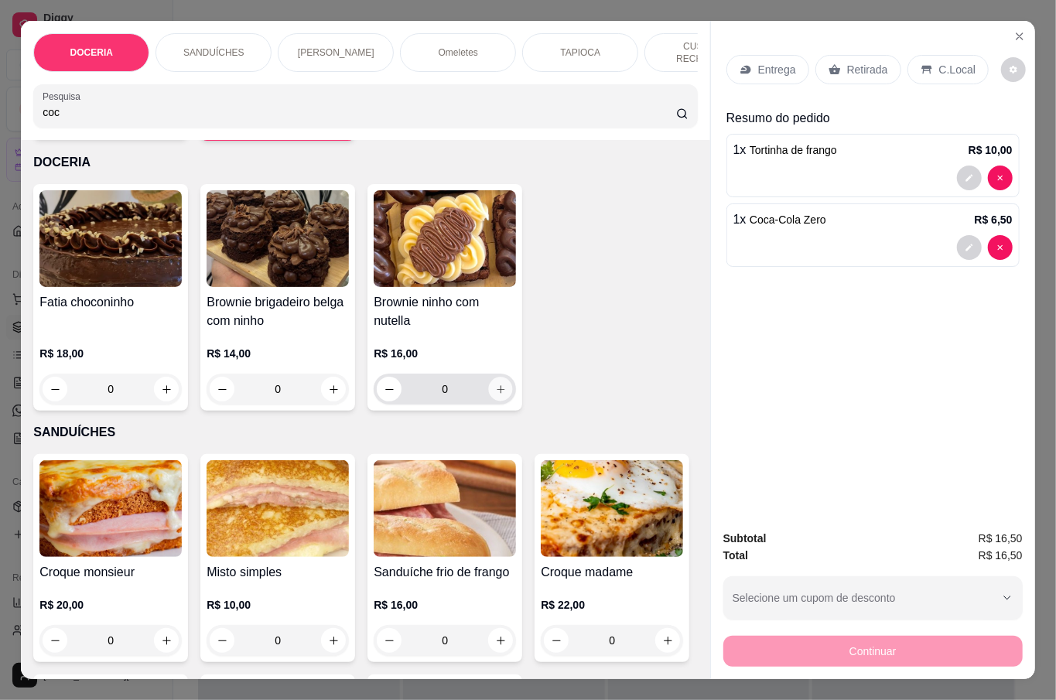
click at [495, 387] on icon "increase-product-quantity" at bounding box center [501, 390] width 12 height 12
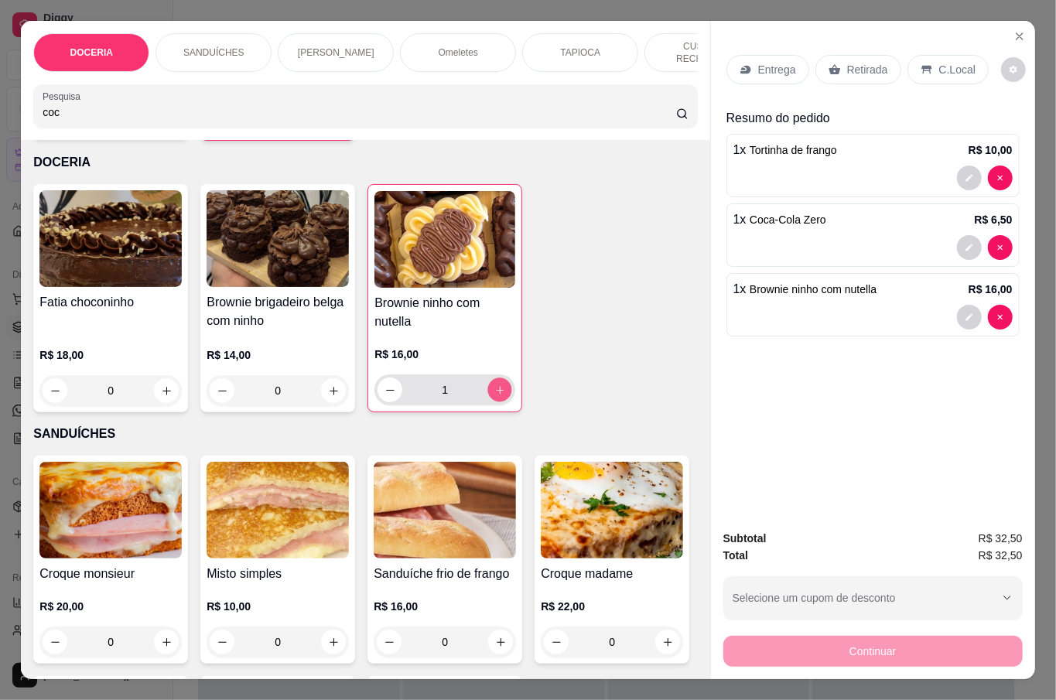
click at [495, 387] on icon "increase-product-quantity" at bounding box center [500, 390] width 12 height 12
type input "2"
click at [964, 176] on button "decrease-product-quantity" at bounding box center [969, 178] width 25 height 25
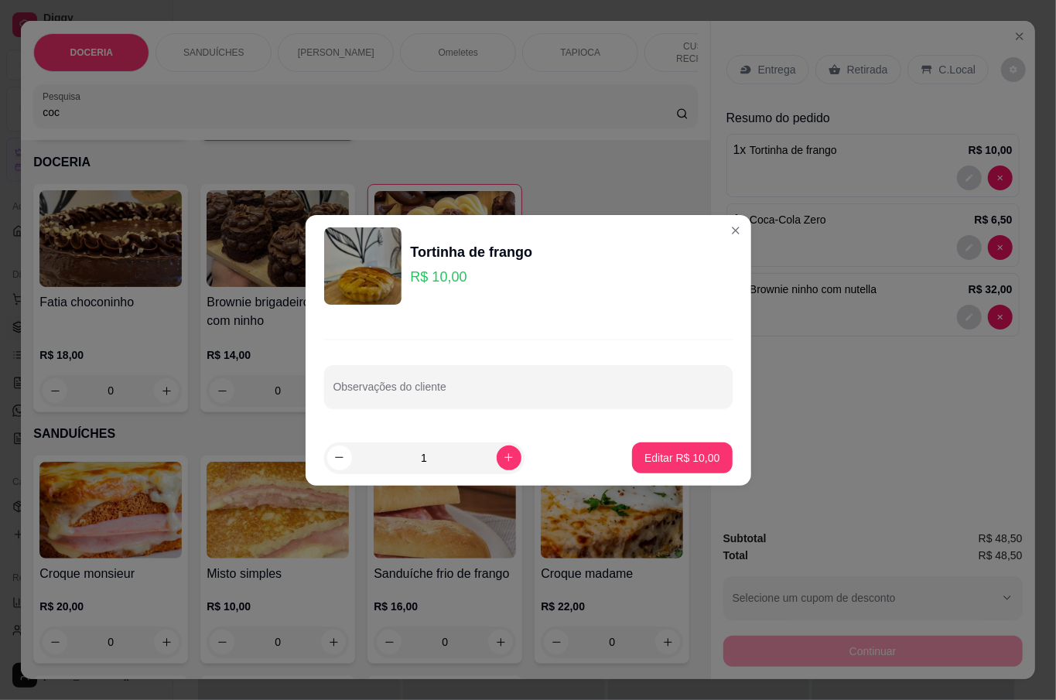
click at [503, 456] on icon "increase-product-quantity" at bounding box center [509, 458] width 12 height 12
type input "2"
click at [651, 446] on button "Editar R$ 20,00" at bounding box center [682, 457] width 100 height 31
type input "2"
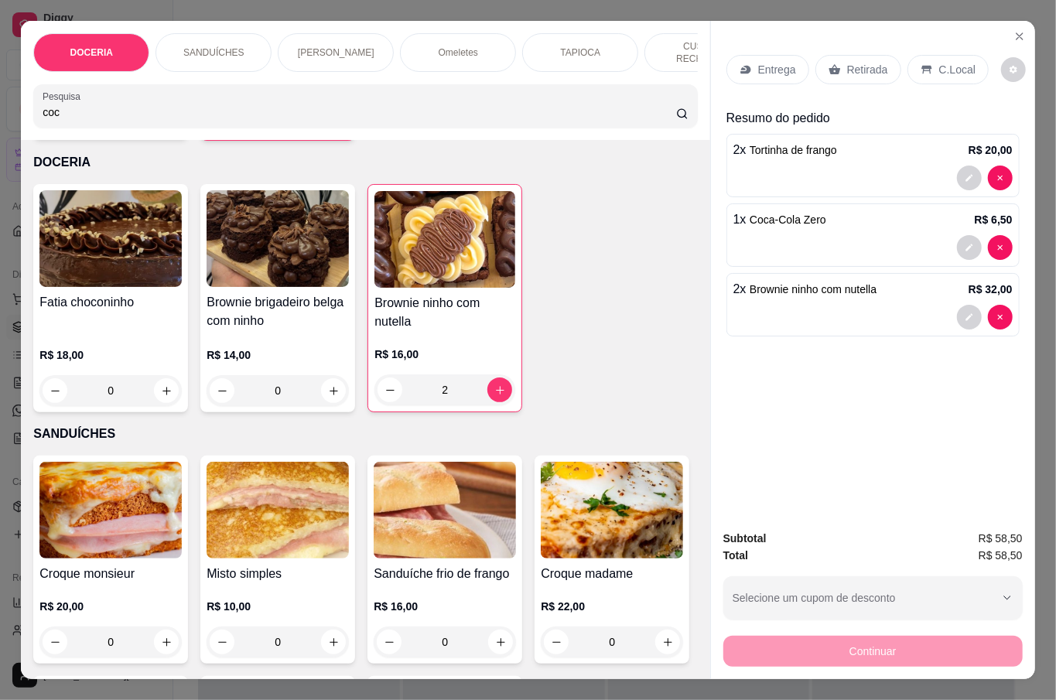
click at [571, 397] on div "Fatia choconinho R$ 18,00 0 Brownie brigadeiro belga com ninho R$ 14,00 0 Brown…" at bounding box center [365, 298] width 664 height 228
click at [920, 66] on icon at bounding box center [926, 69] width 12 height 12
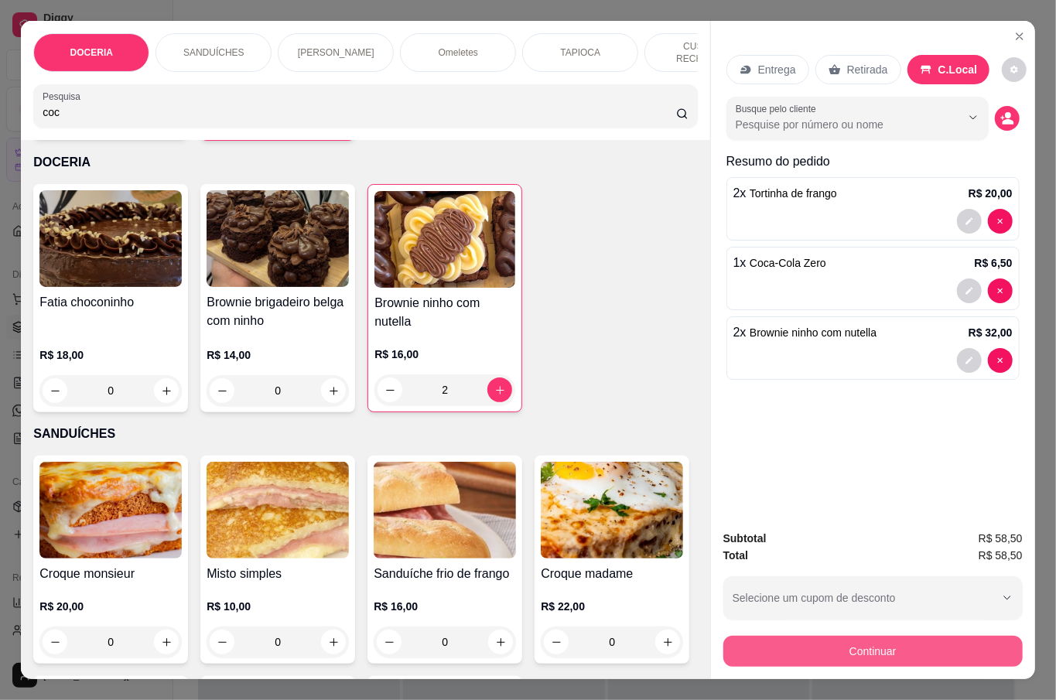
click at [945, 644] on button "Continuar" at bounding box center [872, 651] width 299 height 31
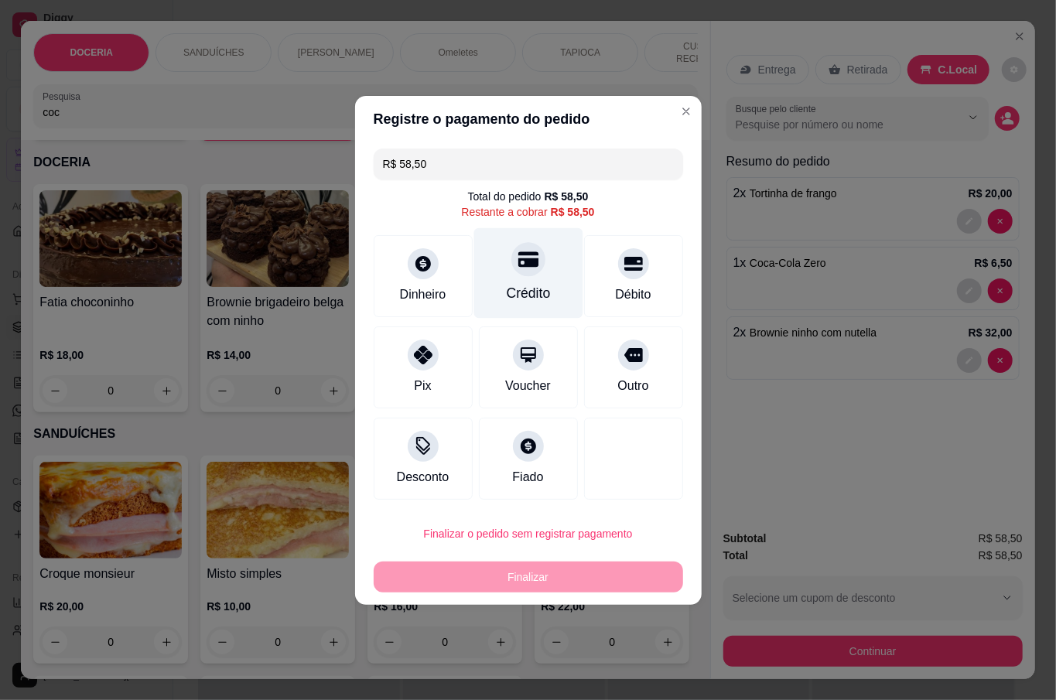
click at [510, 292] on div "Crédito" at bounding box center [528, 293] width 44 height 20
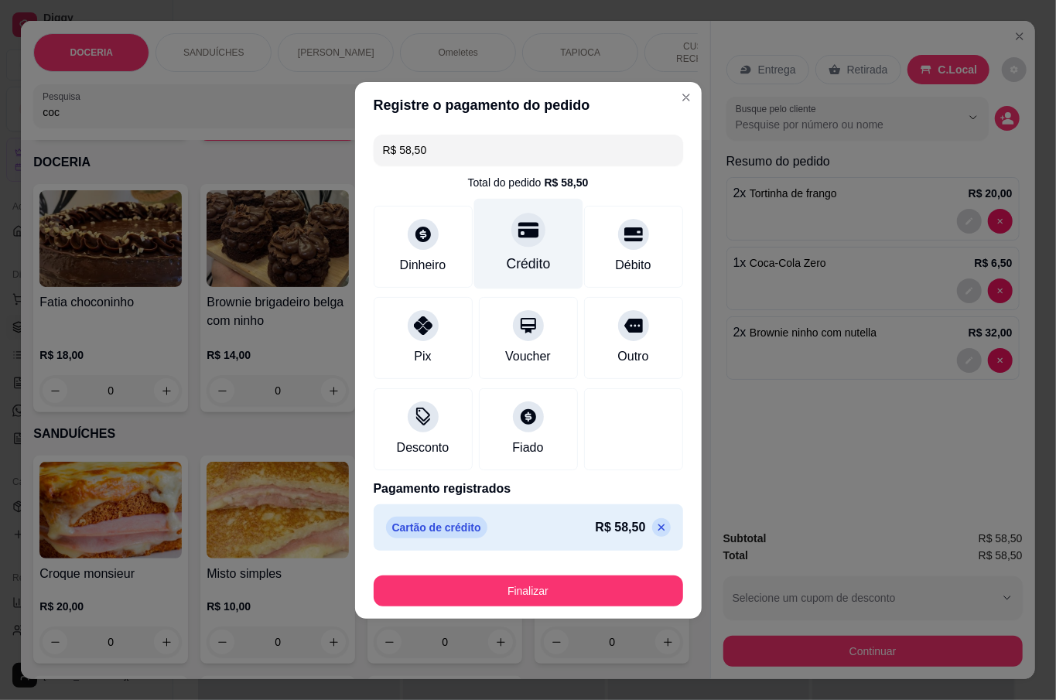
type input "R$ 0,00"
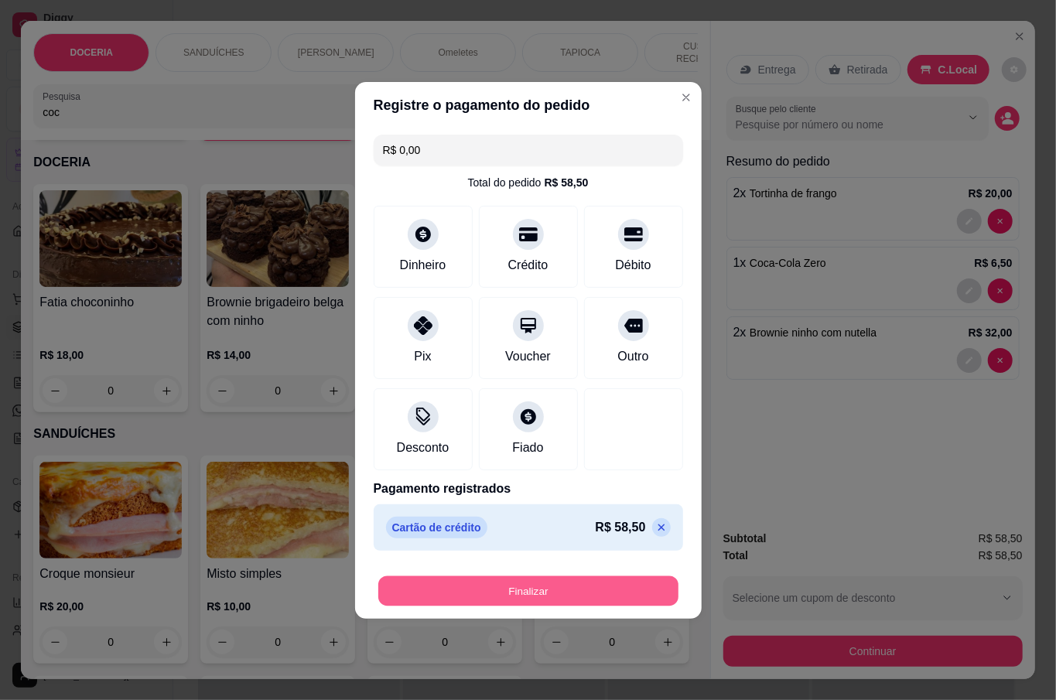
click at [606, 580] on button "Finalizar" at bounding box center [528, 590] width 300 height 30
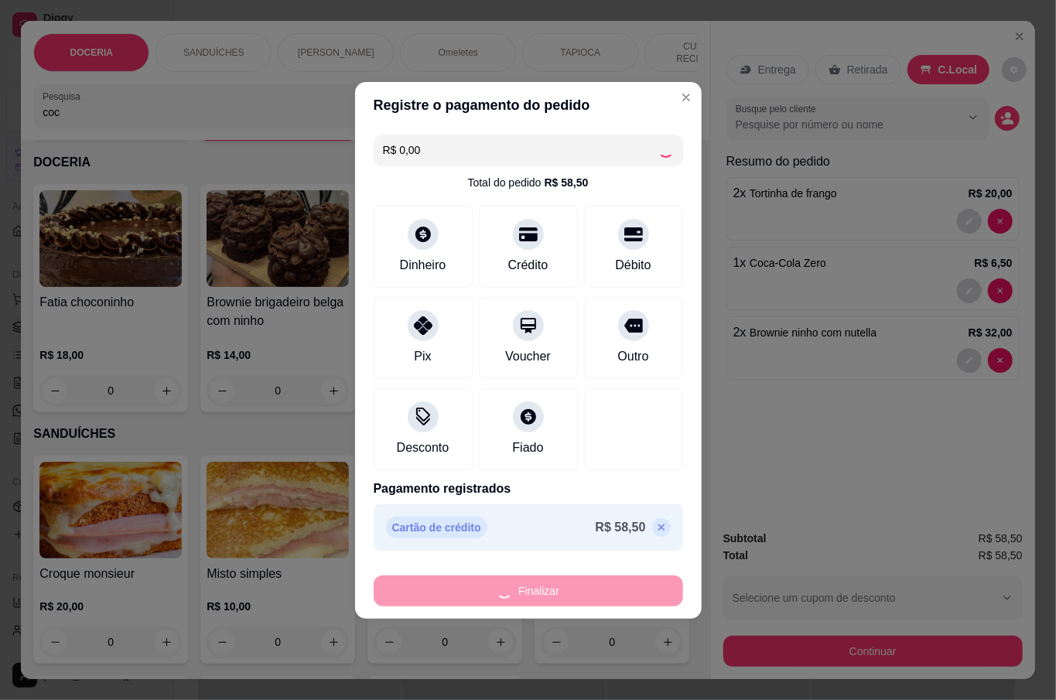
type input "0"
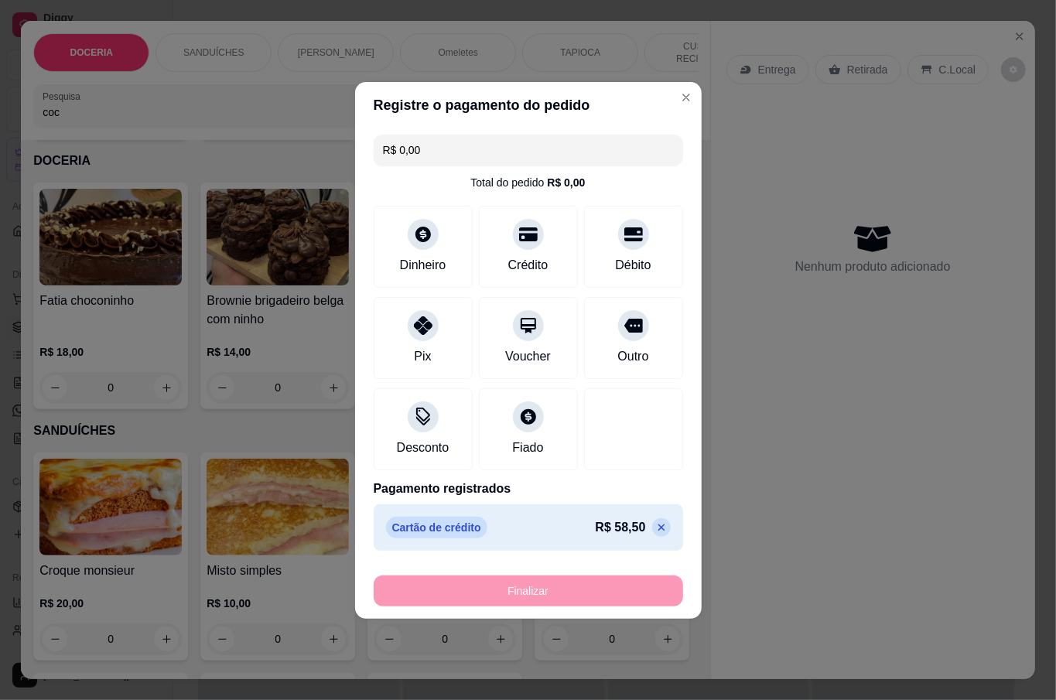
type input "-R$ 58,50"
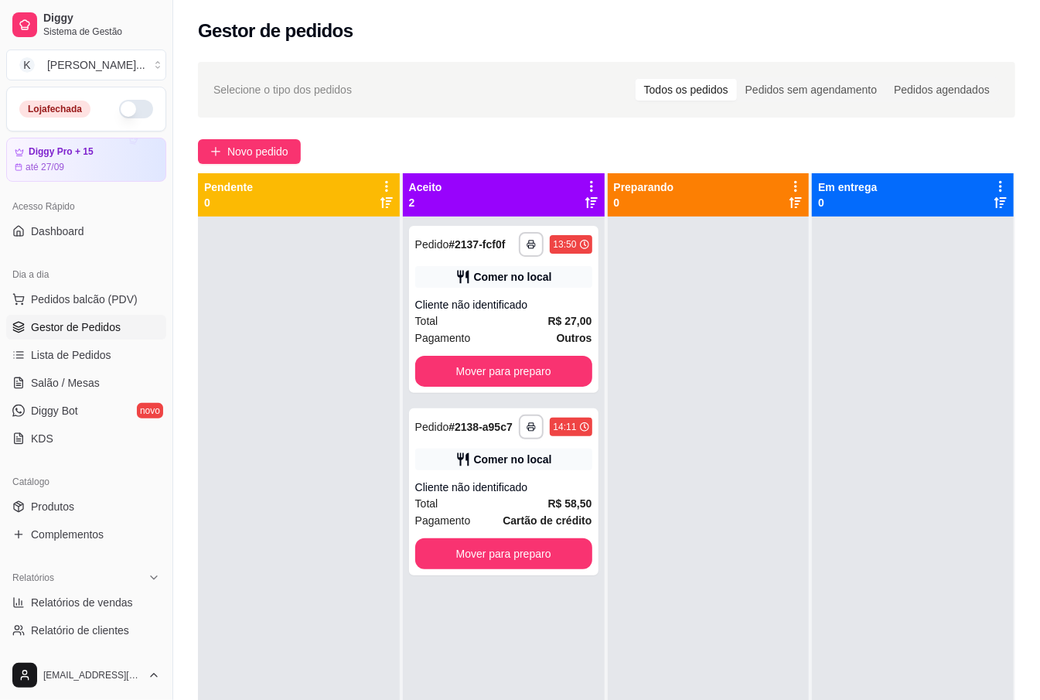
click at [611, 288] on div at bounding box center [709, 567] width 202 height 700
click at [543, 359] on button "Mover para preparo" at bounding box center [503, 371] width 177 height 31
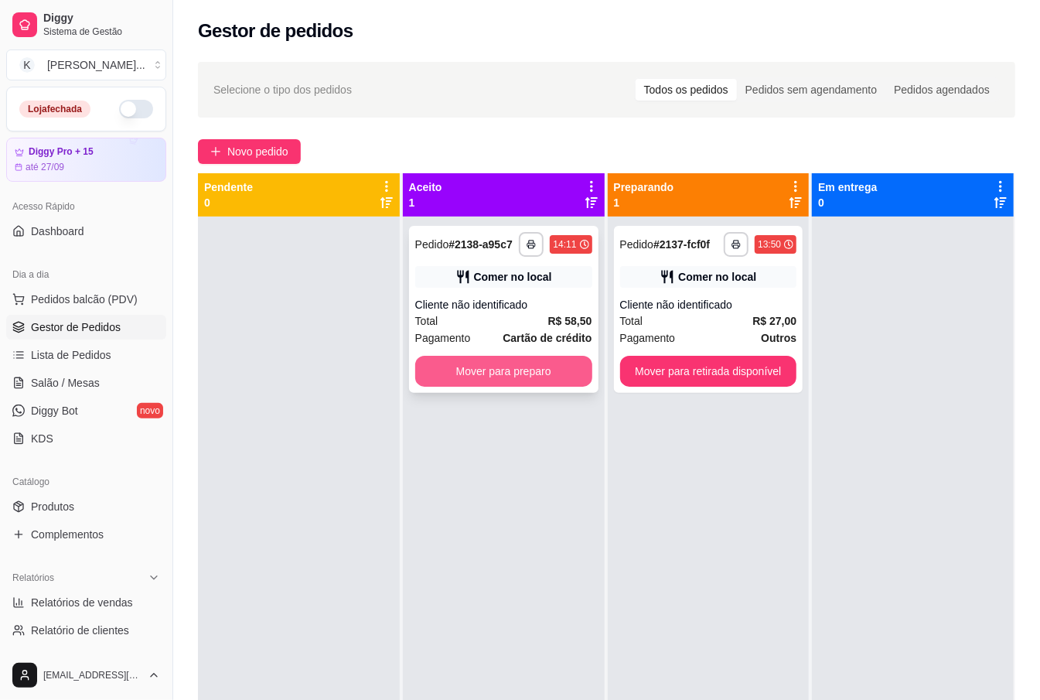
click at [564, 357] on button "Mover para preparo" at bounding box center [503, 371] width 177 height 31
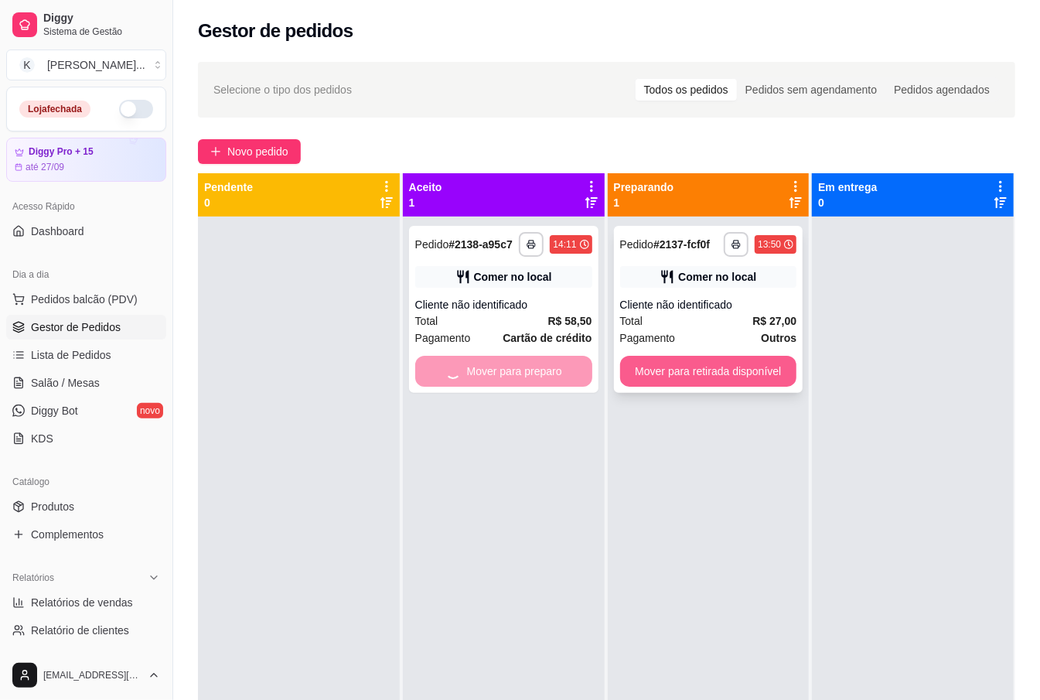
click at [681, 366] on button "Mover para retirada disponível" at bounding box center [708, 371] width 177 height 31
